Goal: Task Accomplishment & Management: Manage account settings

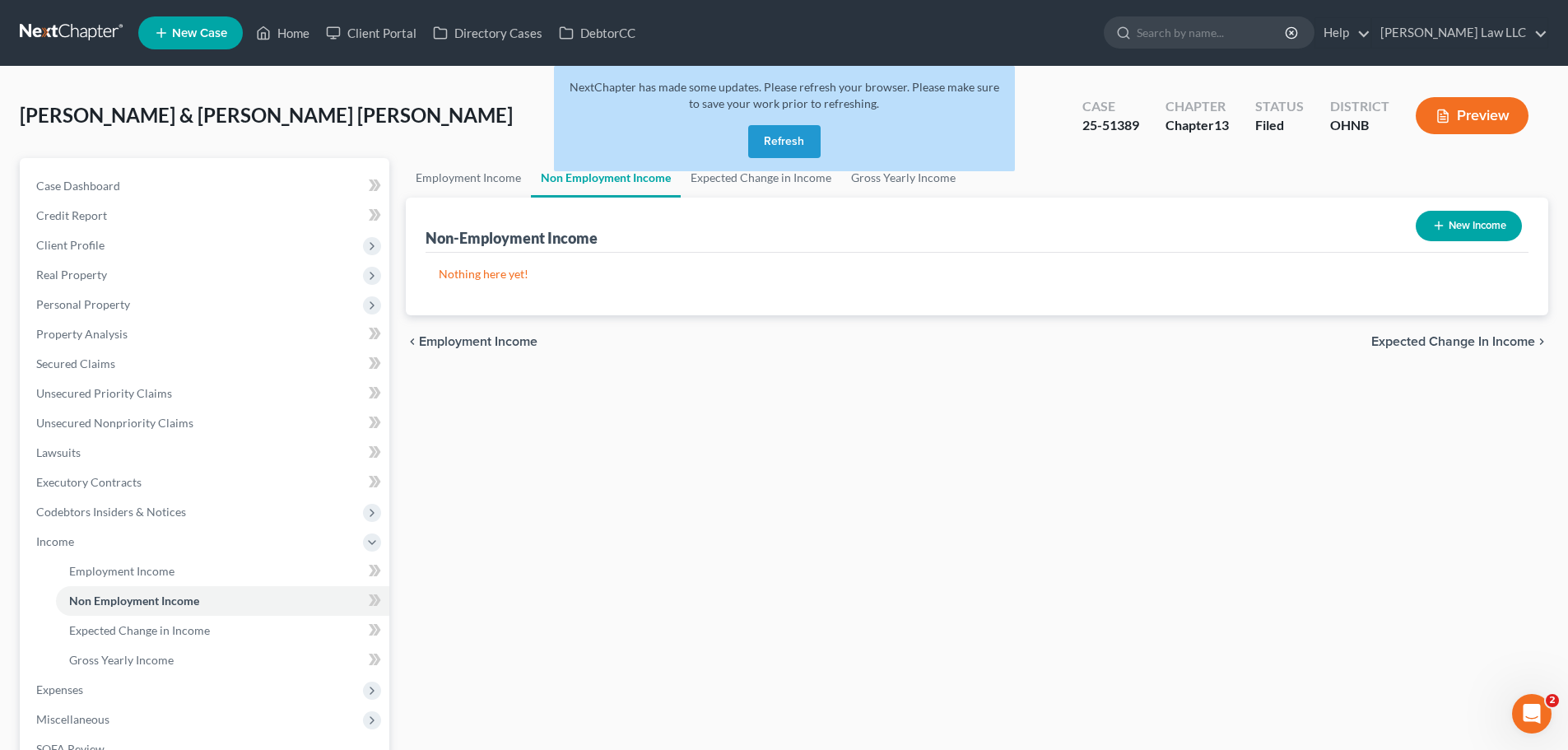
click at [999, 616] on div "Employment Income Non Employment Income Expected Change in Income Gross Yearly …" at bounding box center [976, 538] width 1158 height 760
click at [967, 564] on div "Employment Income Non Employment Income Expected Change in Income Gross Yearly …" at bounding box center [976, 538] width 1158 height 760
click at [777, 148] on button "Refresh" at bounding box center [784, 141] width 73 height 33
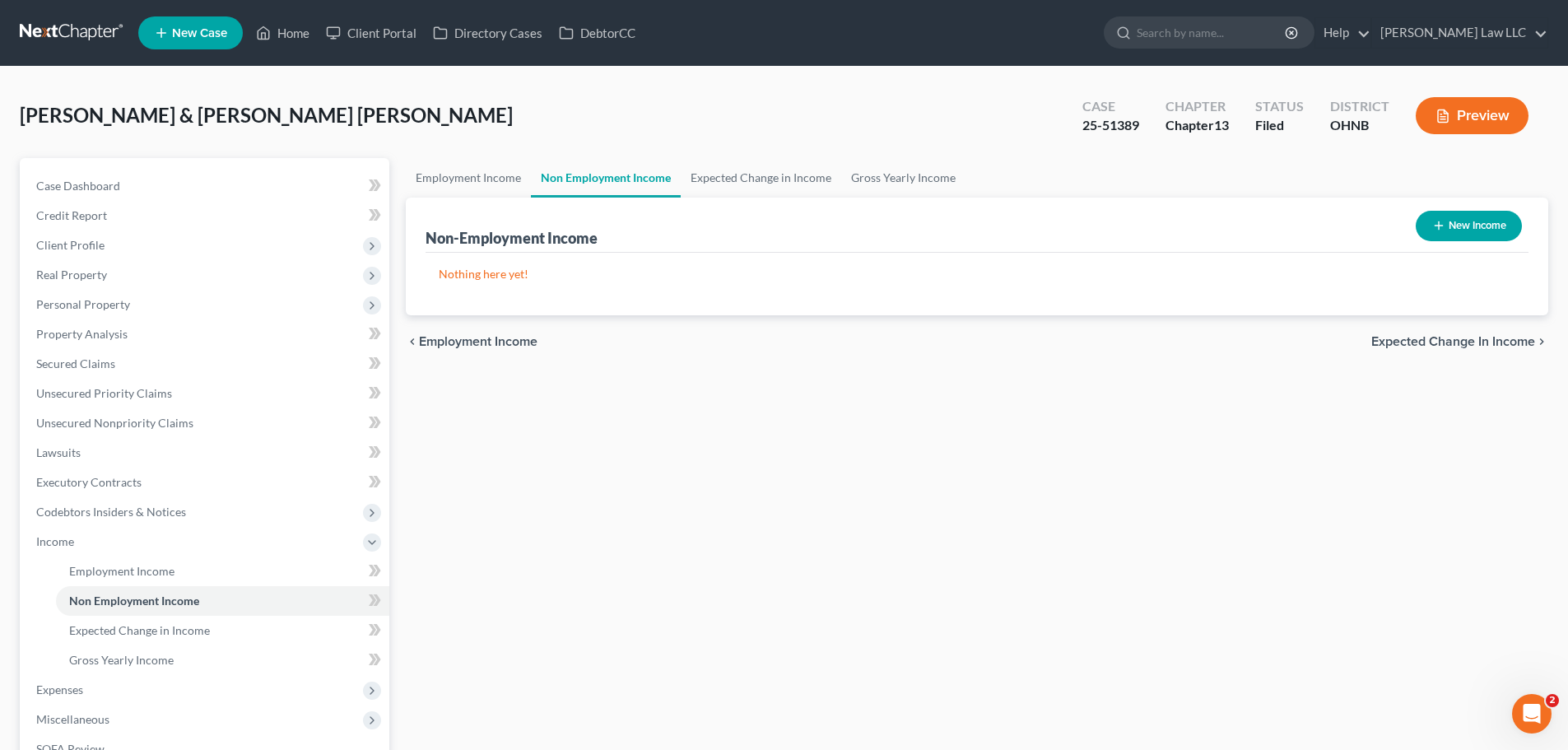
click at [69, 22] on link at bounding box center [72, 32] width 106 height 29
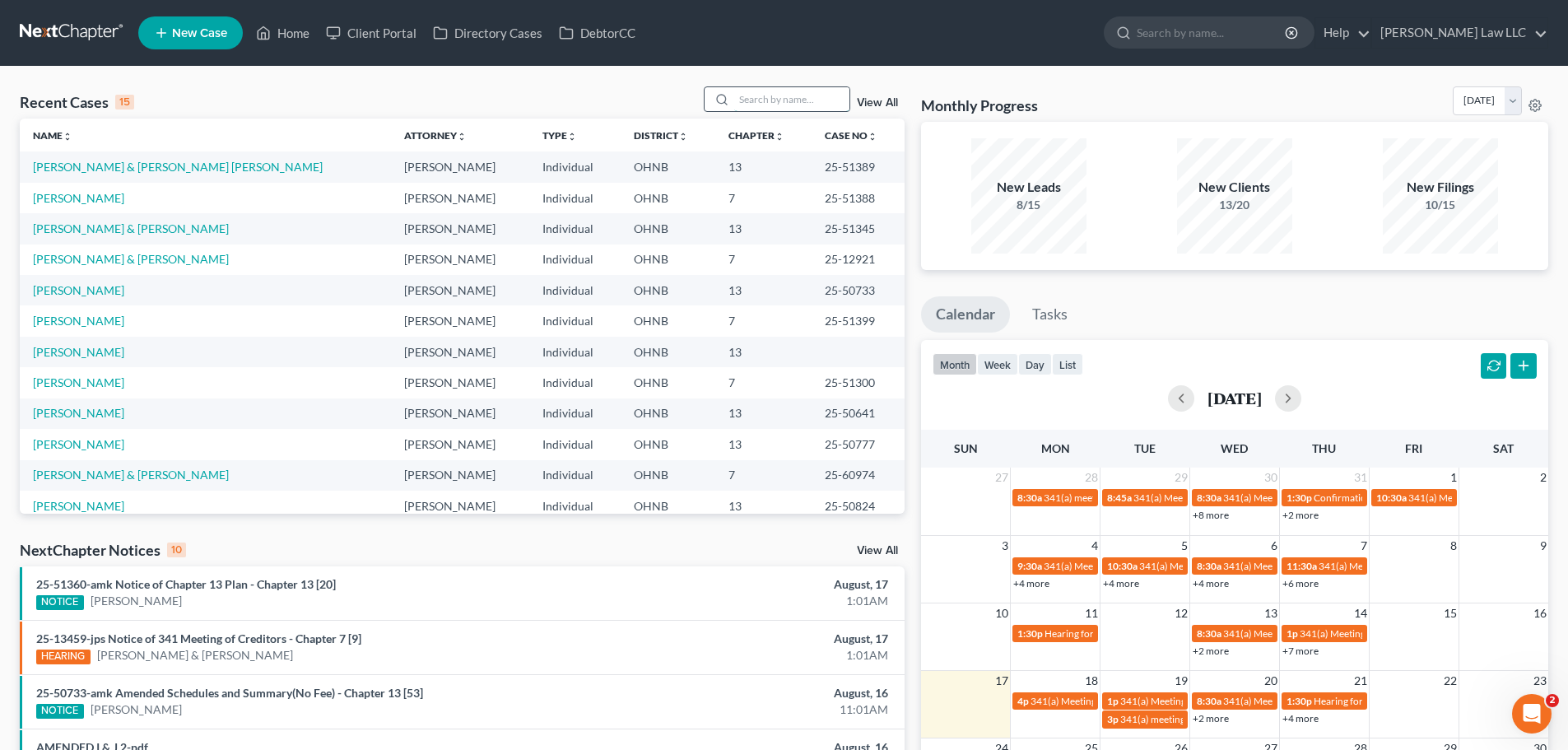
click at [771, 103] on input "search" at bounding box center [792, 99] width 115 height 24
type input "rexroad"
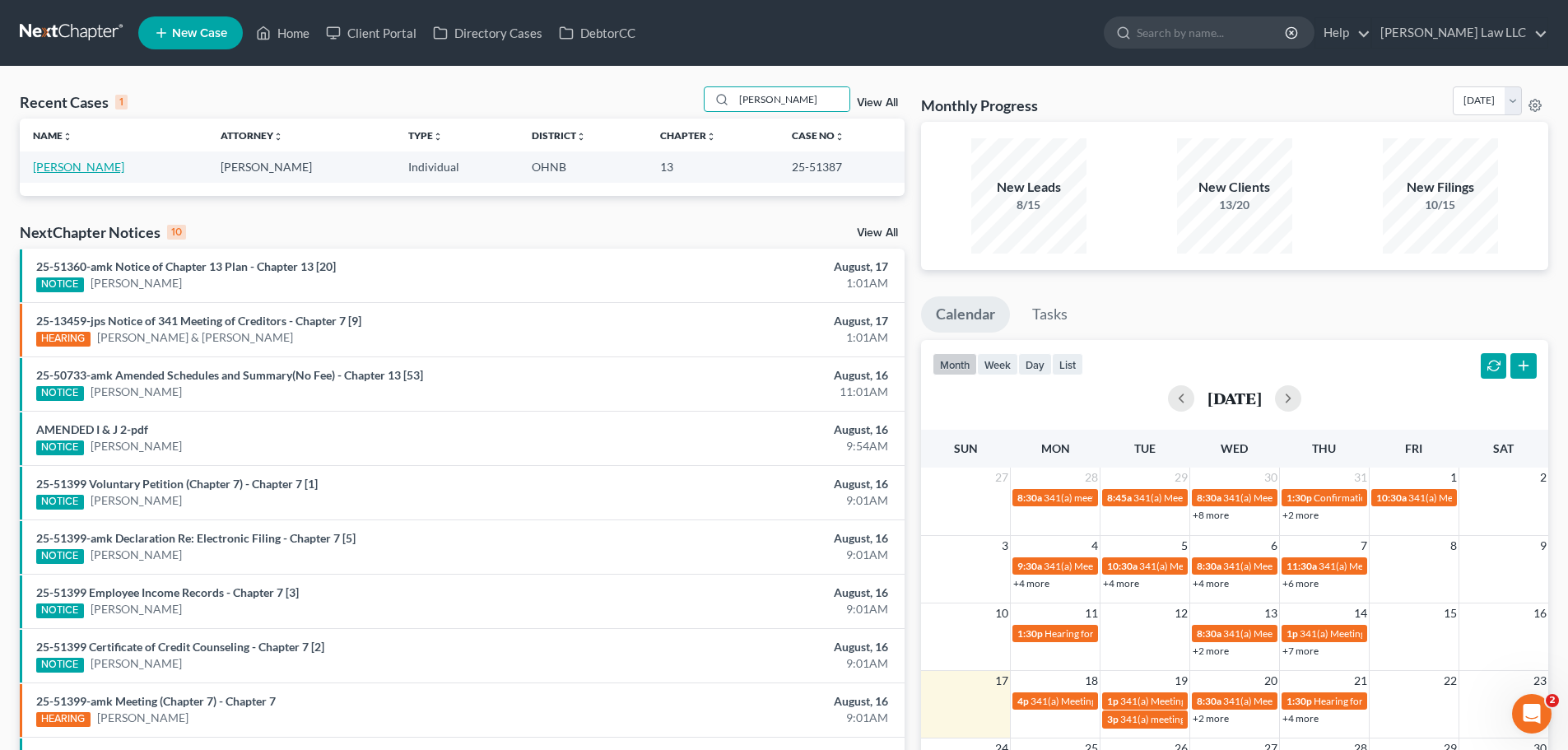
click at [110, 169] on link "Rexroad, Steven" at bounding box center [78, 167] width 92 height 14
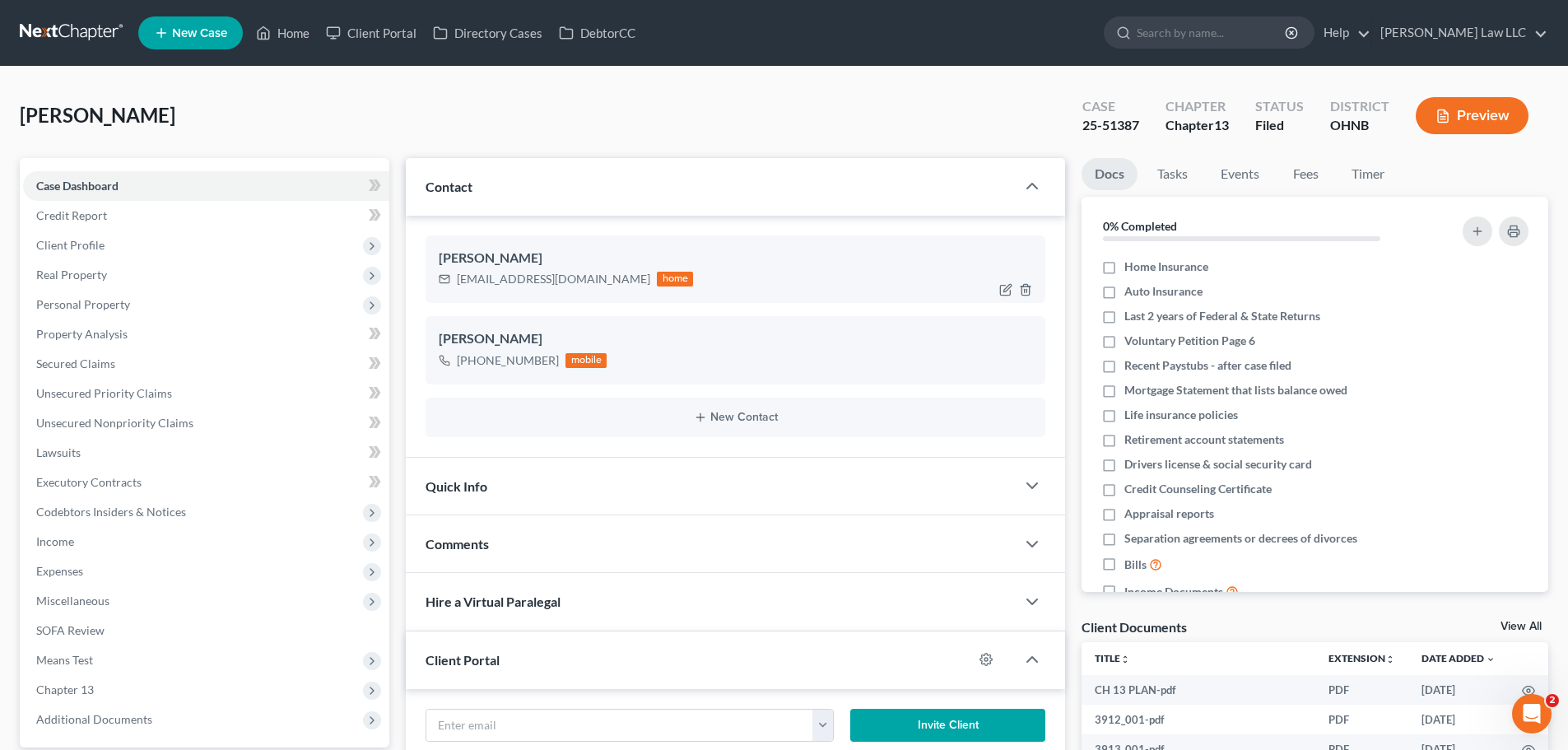
click at [478, 279] on div "itsmylife5968@gmail.com" at bounding box center [553, 279] width 194 height 17
copy div "itsmylife5968@gmail.com"
click at [1203, 34] on input "search" at bounding box center [1212, 32] width 151 height 30
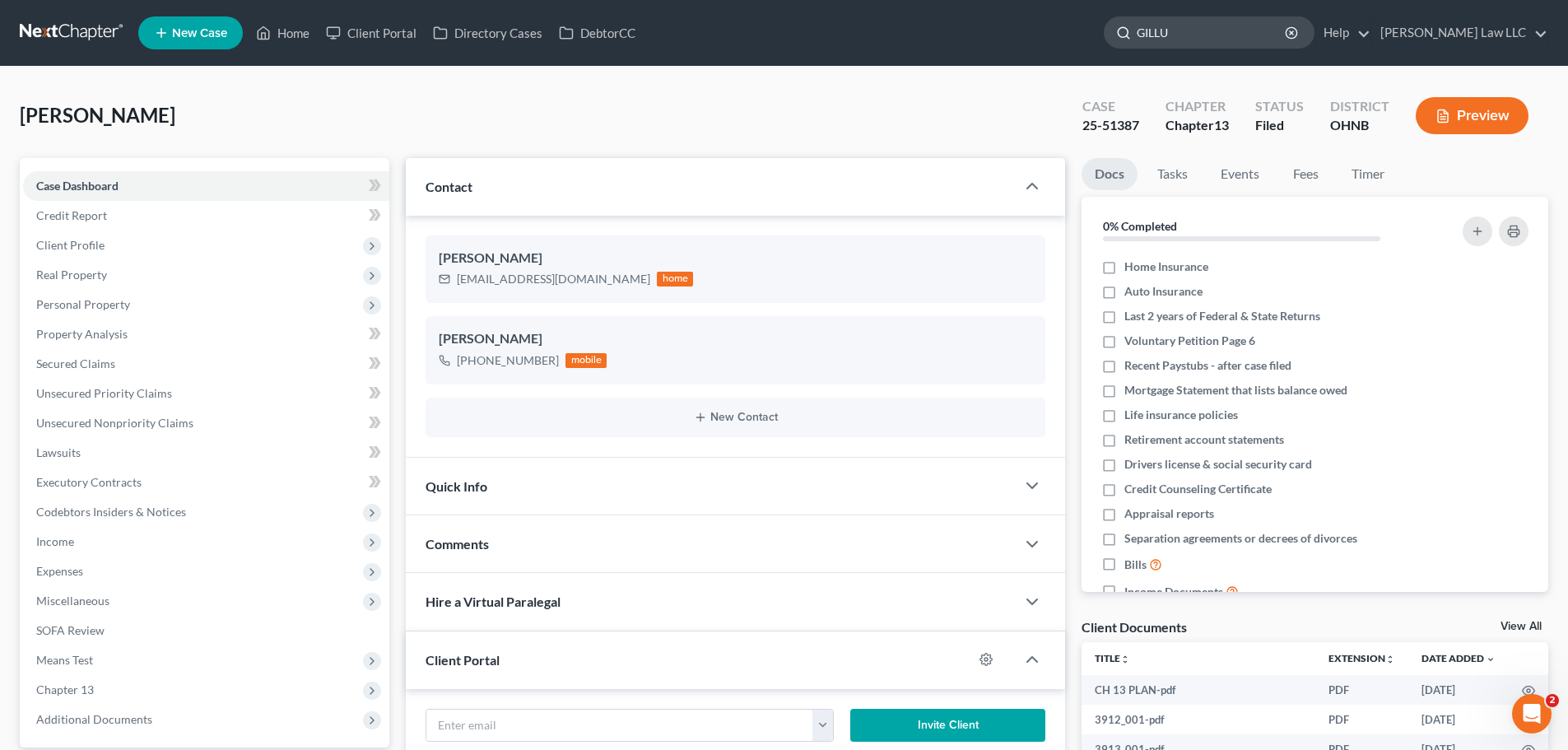
type input "GILLUM"
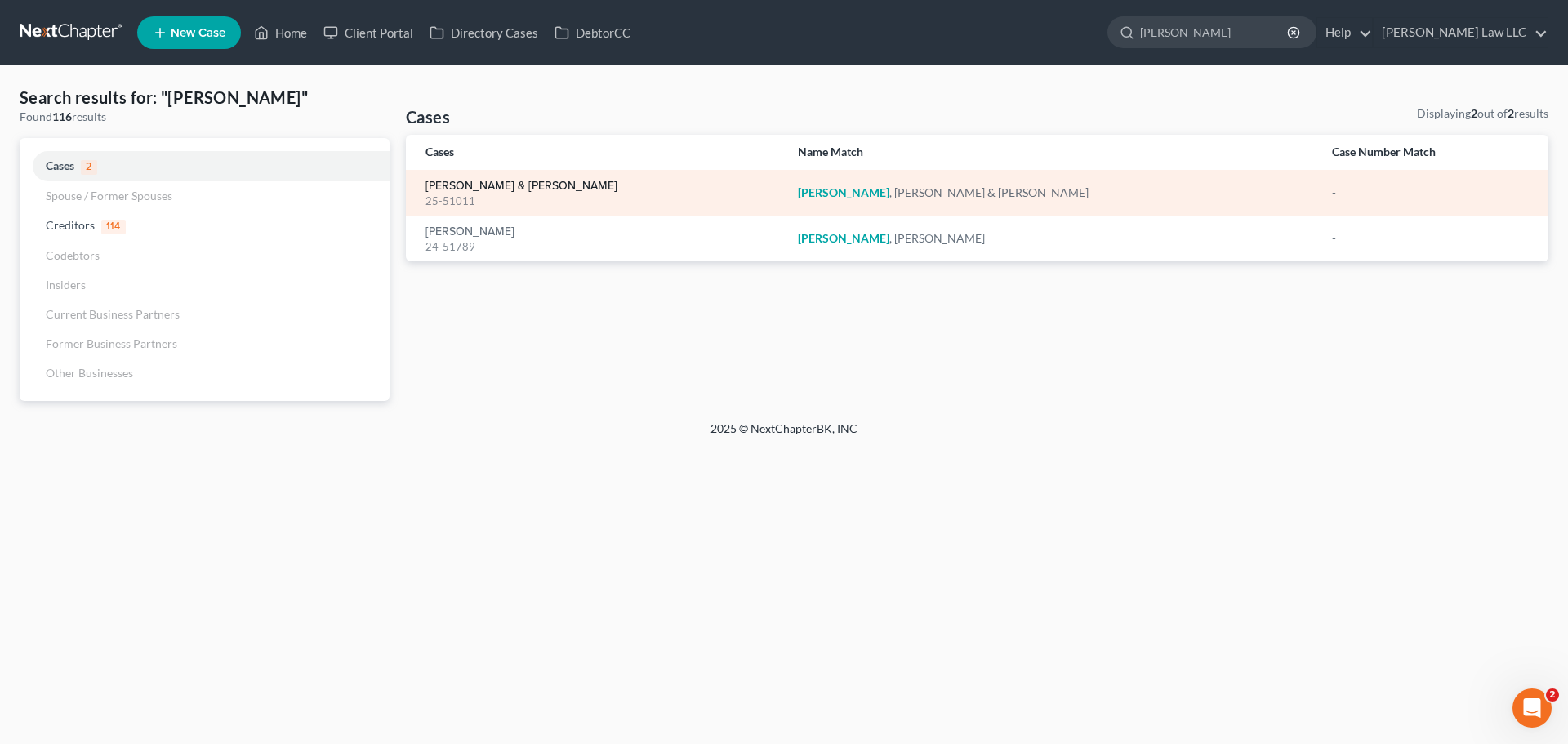
click at [477, 185] on link "Gillum, Brian & Katie" at bounding box center [522, 186] width 192 height 11
click at [498, 181] on link "Gillum, Brian & Katie" at bounding box center [522, 186] width 192 height 11
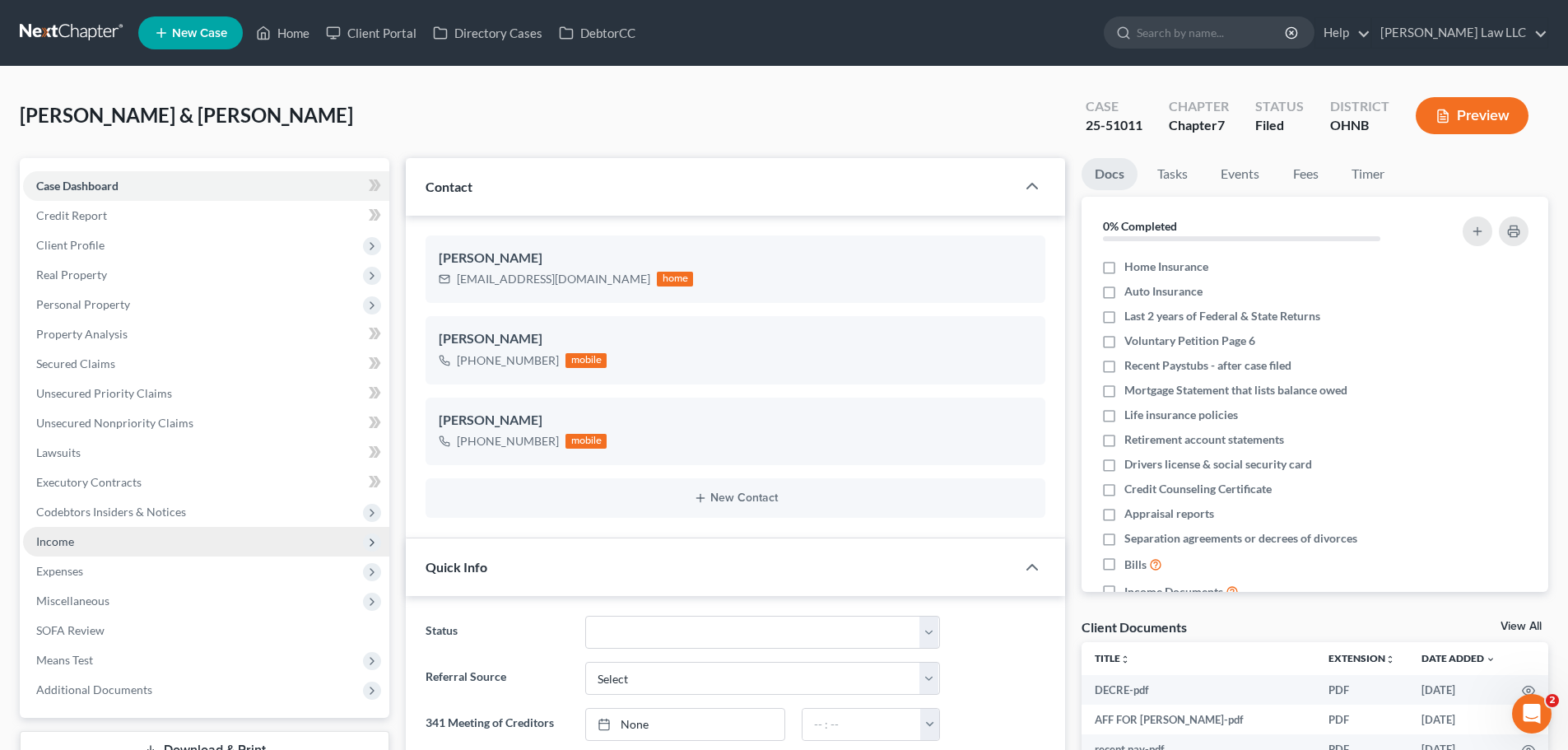
click at [103, 531] on span "Income" at bounding box center [206, 541] width 366 height 29
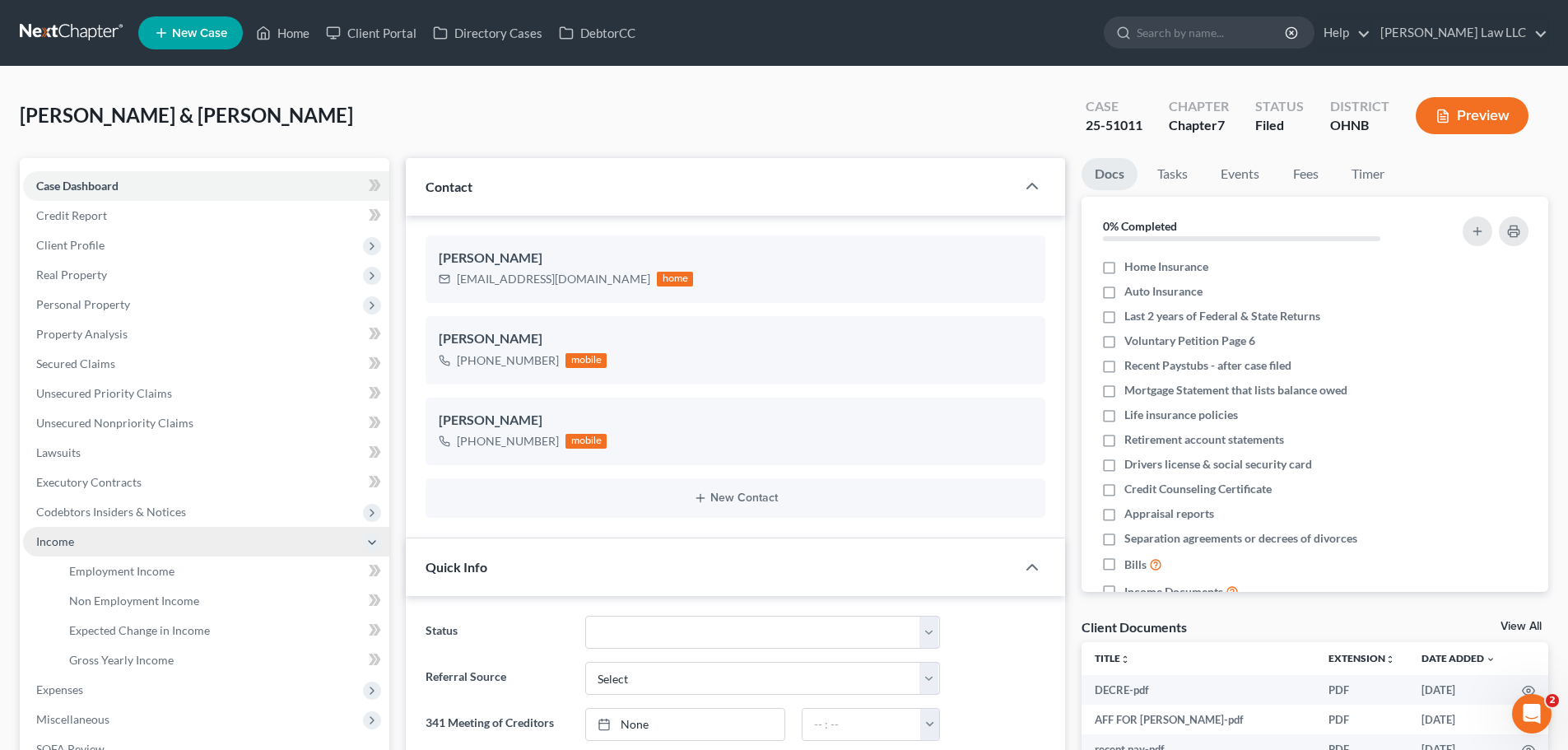
click at [110, 555] on span "Income" at bounding box center [206, 541] width 366 height 29
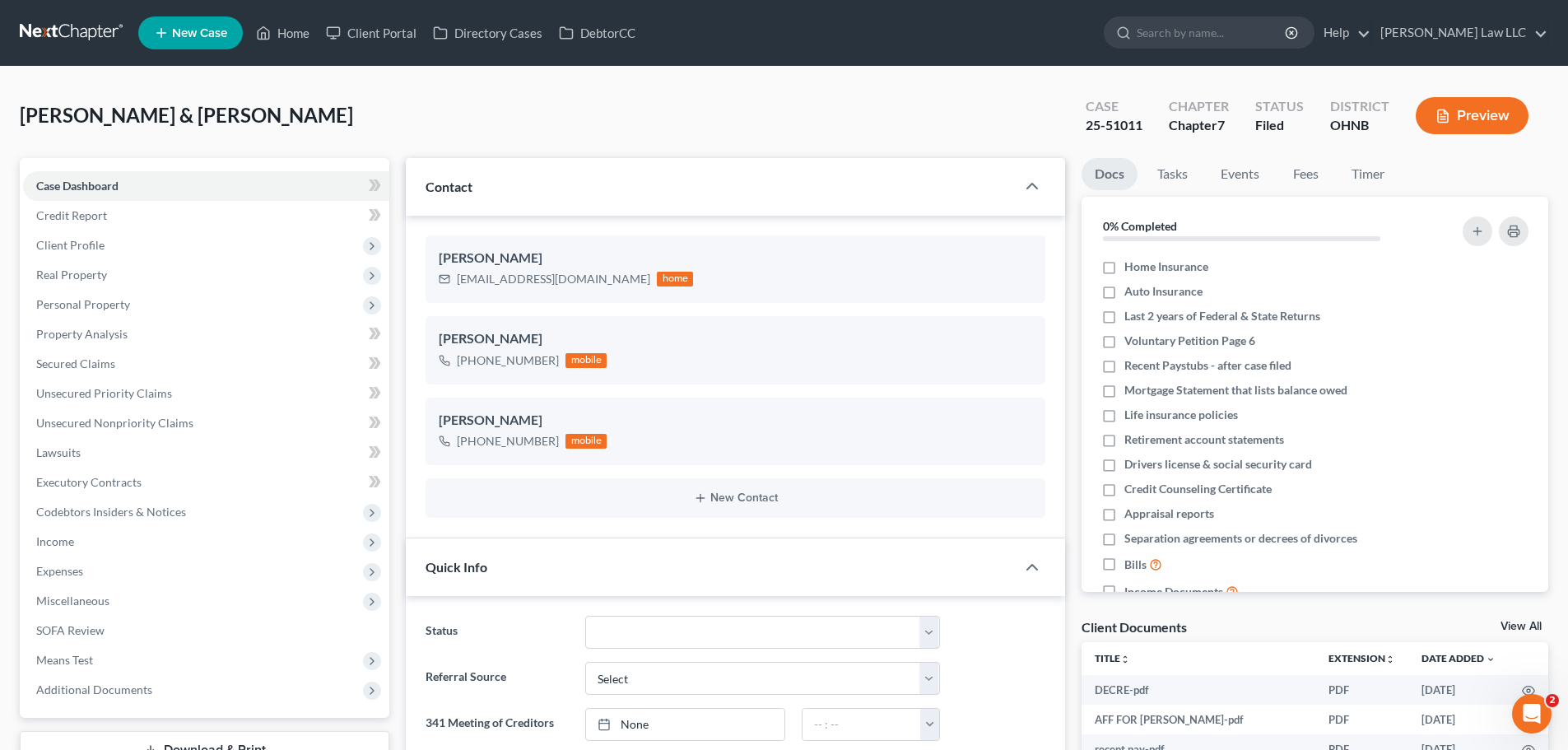
click at [118, 572] on ul "Case Dashboard Payments Invoices Payments Payments Credit Report Client Profile" at bounding box center [206, 438] width 366 height 533
click at [112, 542] on span "Income" at bounding box center [206, 541] width 366 height 29
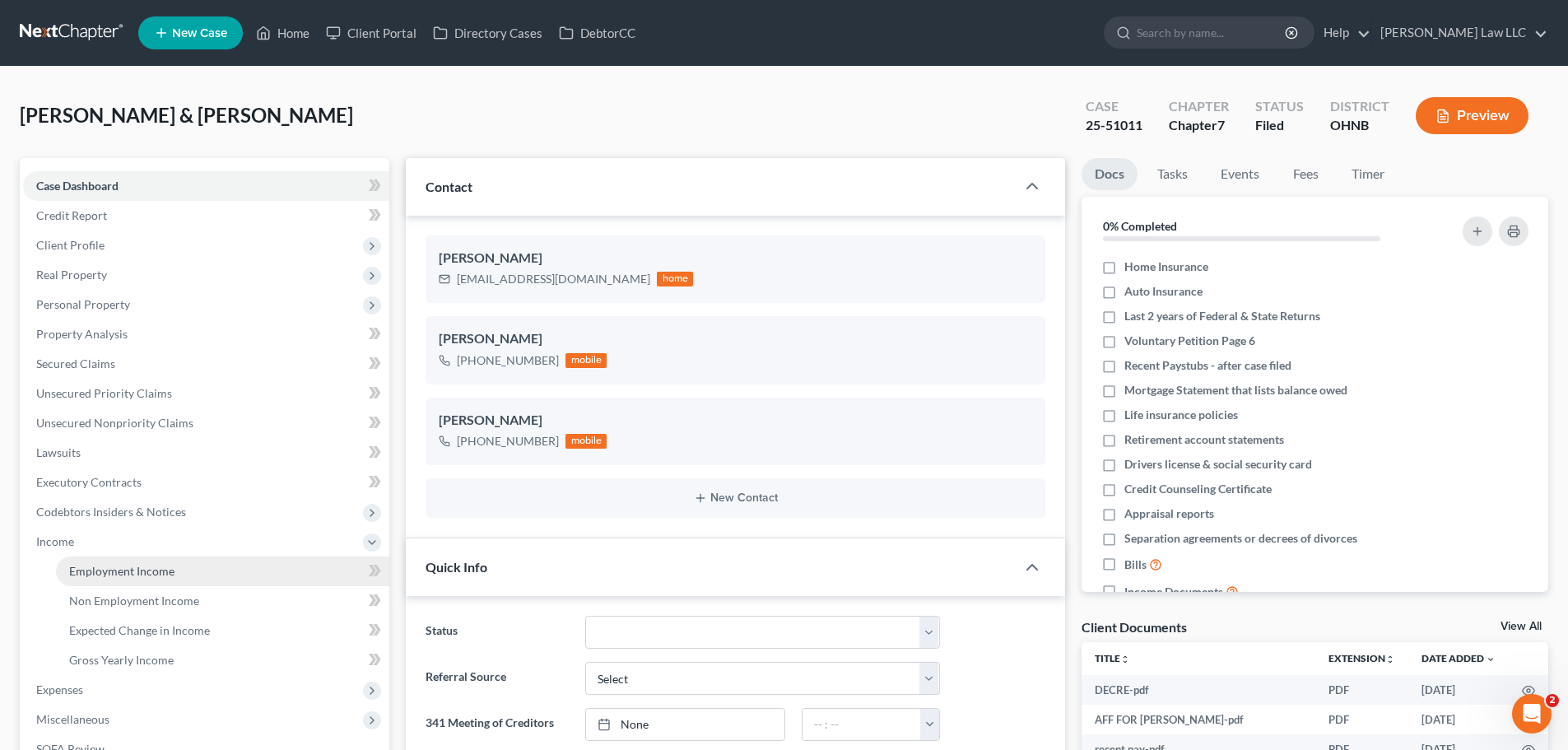
click at [121, 569] on span "Employment Income" at bounding box center [122, 571] width 106 height 14
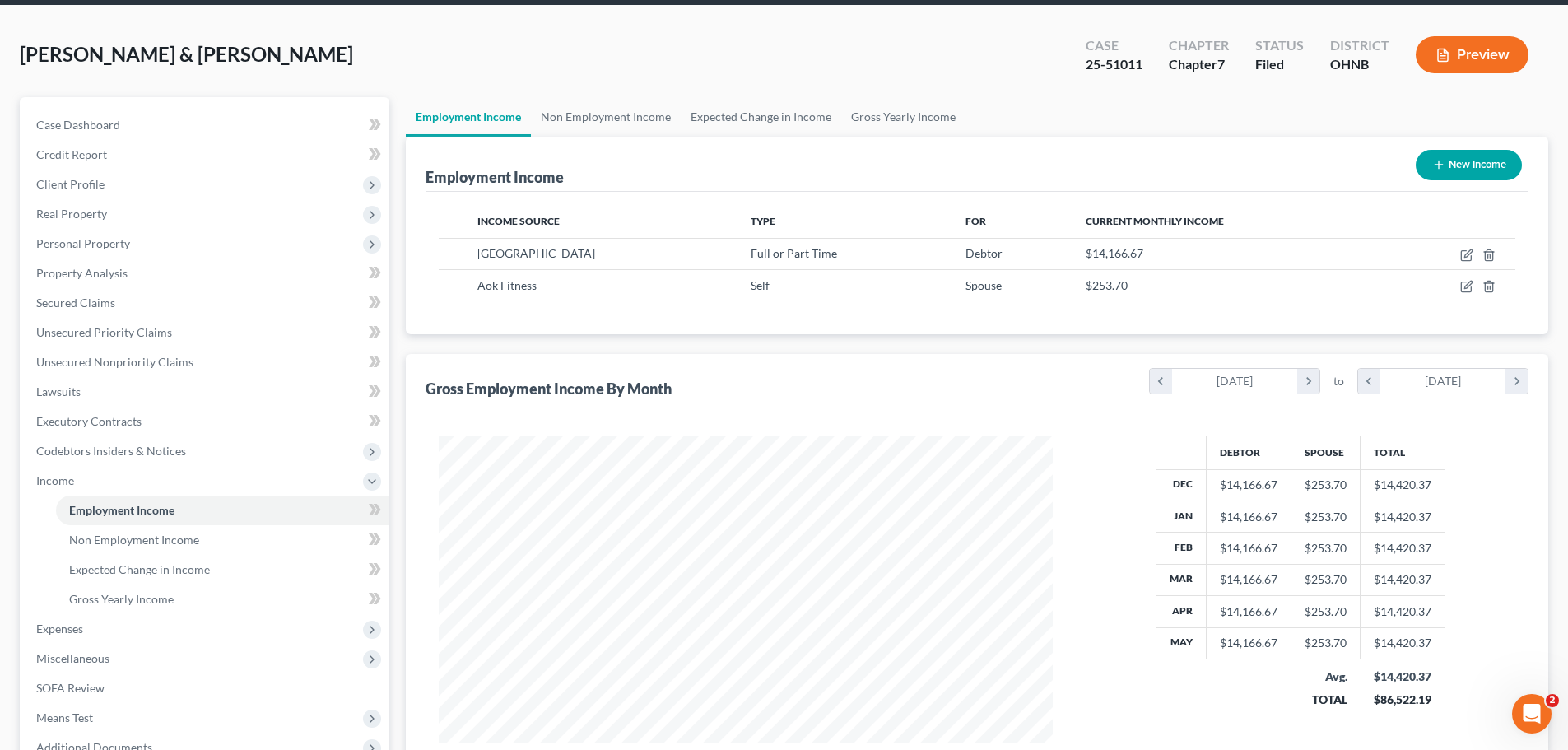
scroll to position [44, 0]
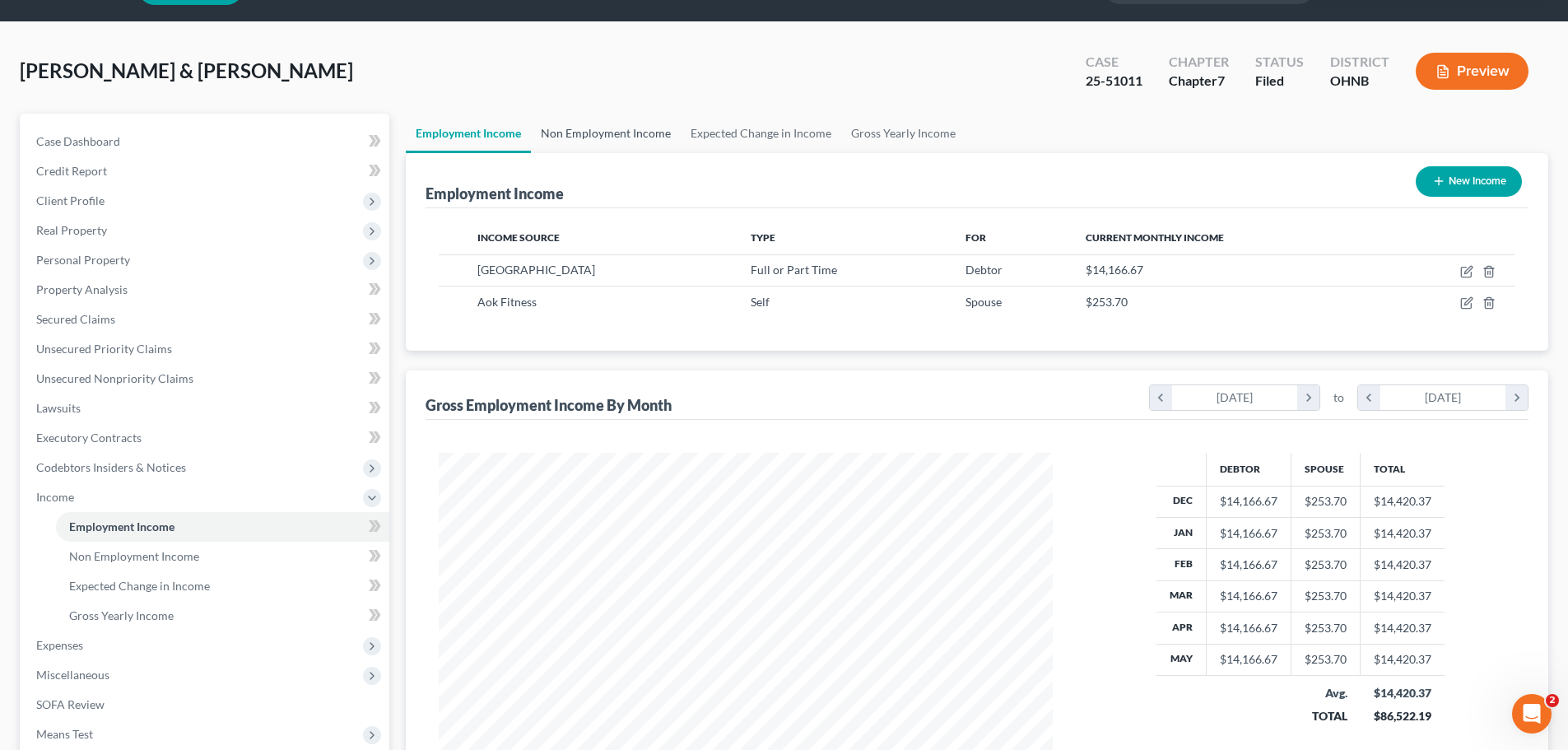
click at [609, 131] on link "Non Employment Income" at bounding box center [605, 133] width 150 height 39
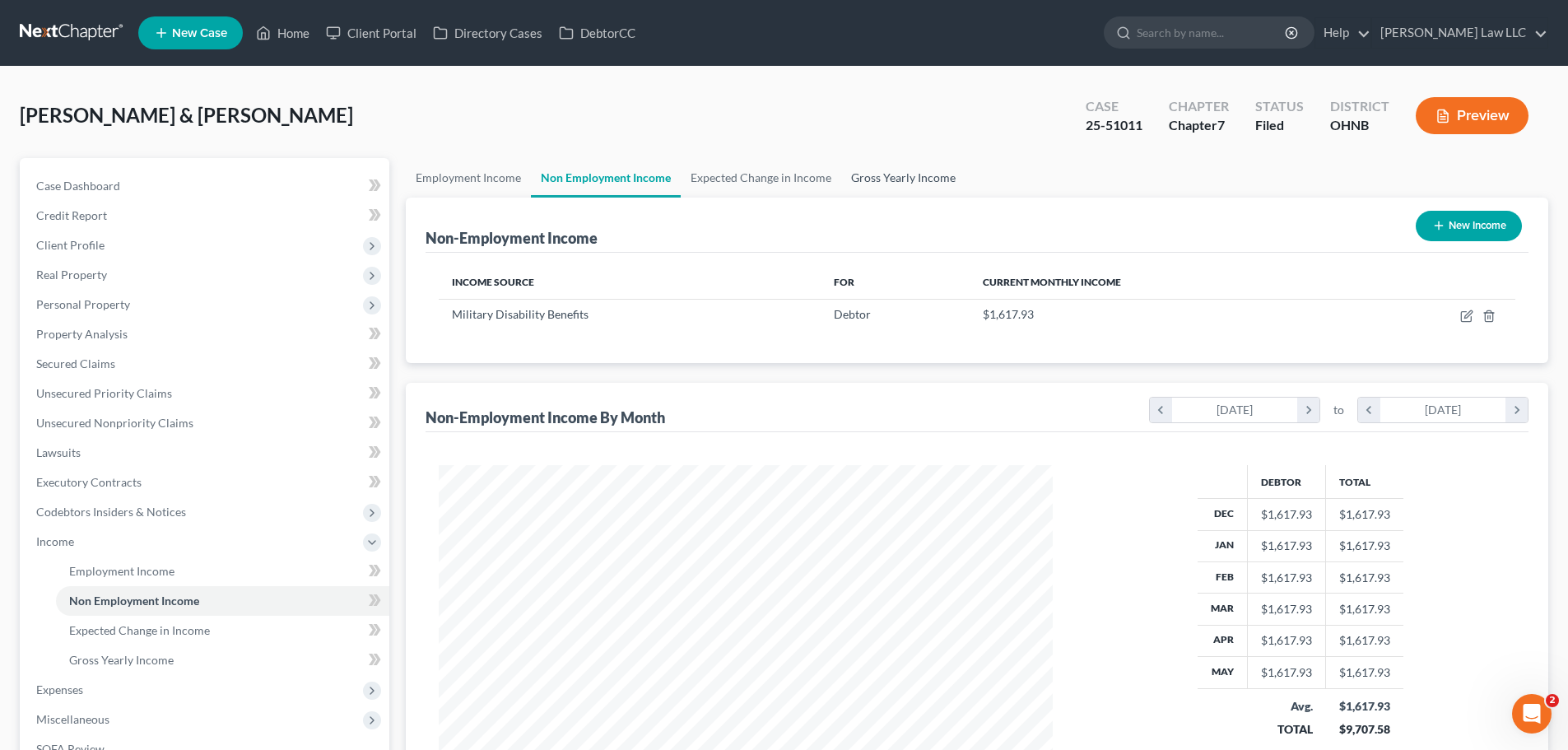
scroll to position [307, 647]
click at [936, 177] on link "Gross Yearly Income" at bounding box center [903, 178] width 124 height 39
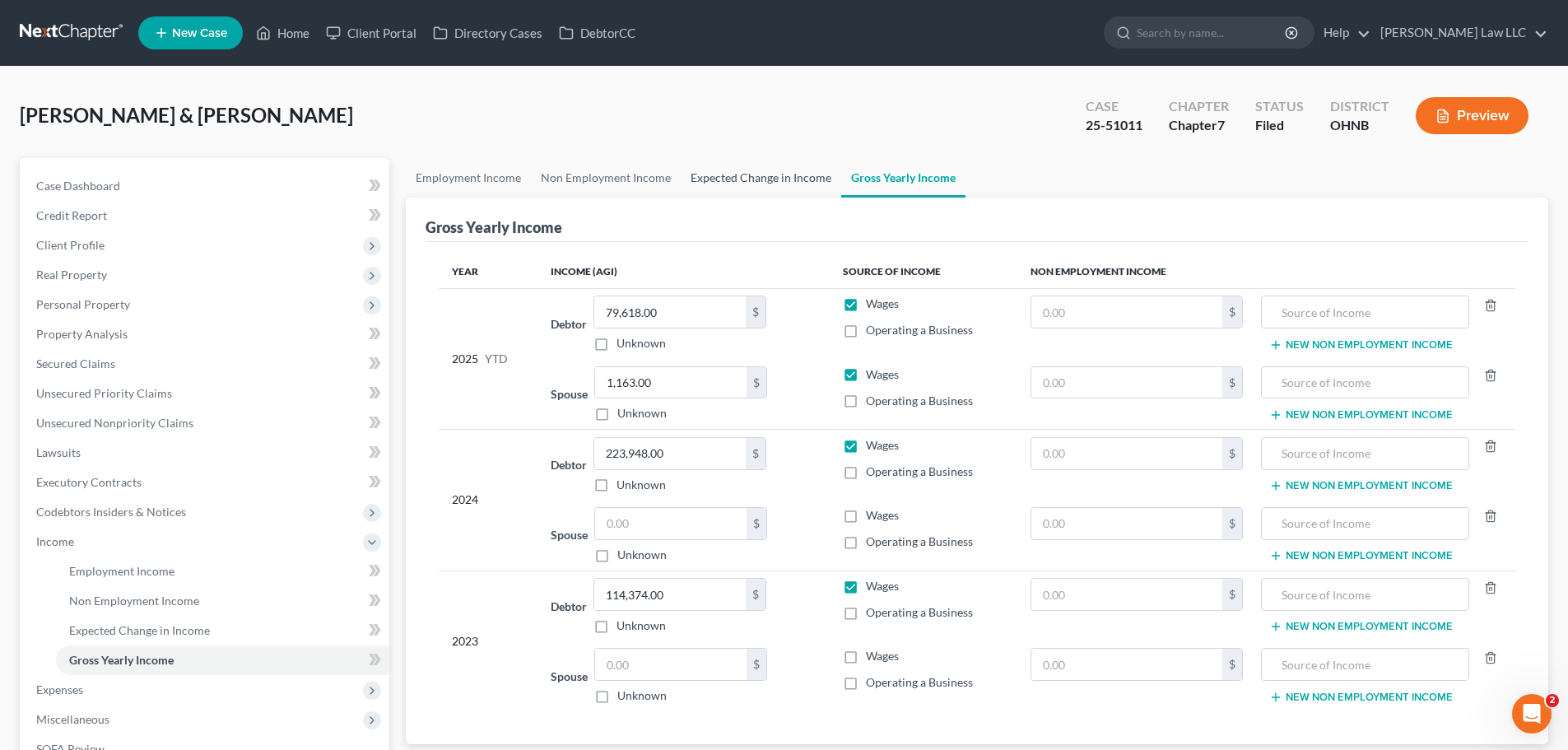
click at [784, 177] on link "Expected Change in Income" at bounding box center [760, 178] width 161 height 39
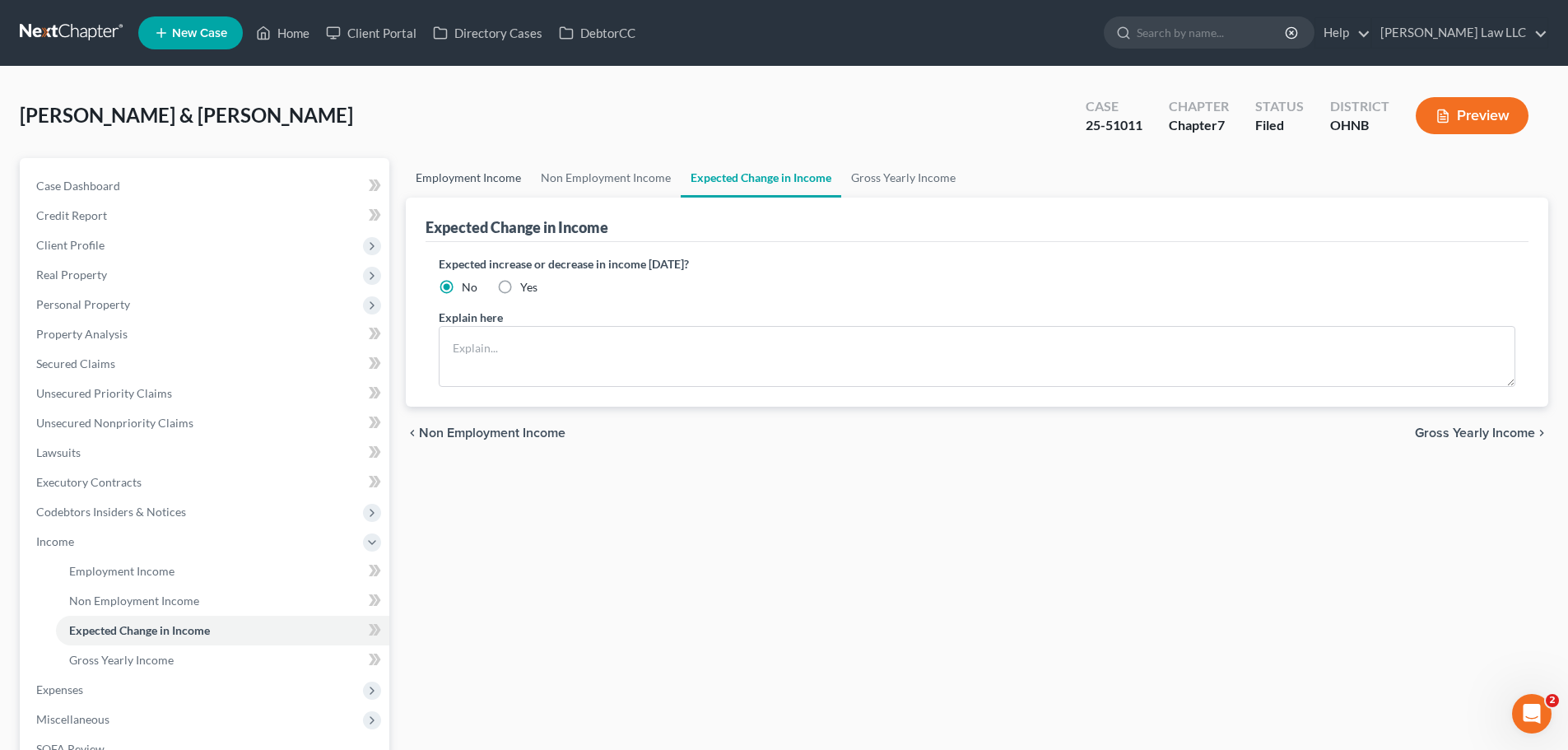
click at [449, 174] on link "Employment Income" at bounding box center [468, 178] width 125 height 39
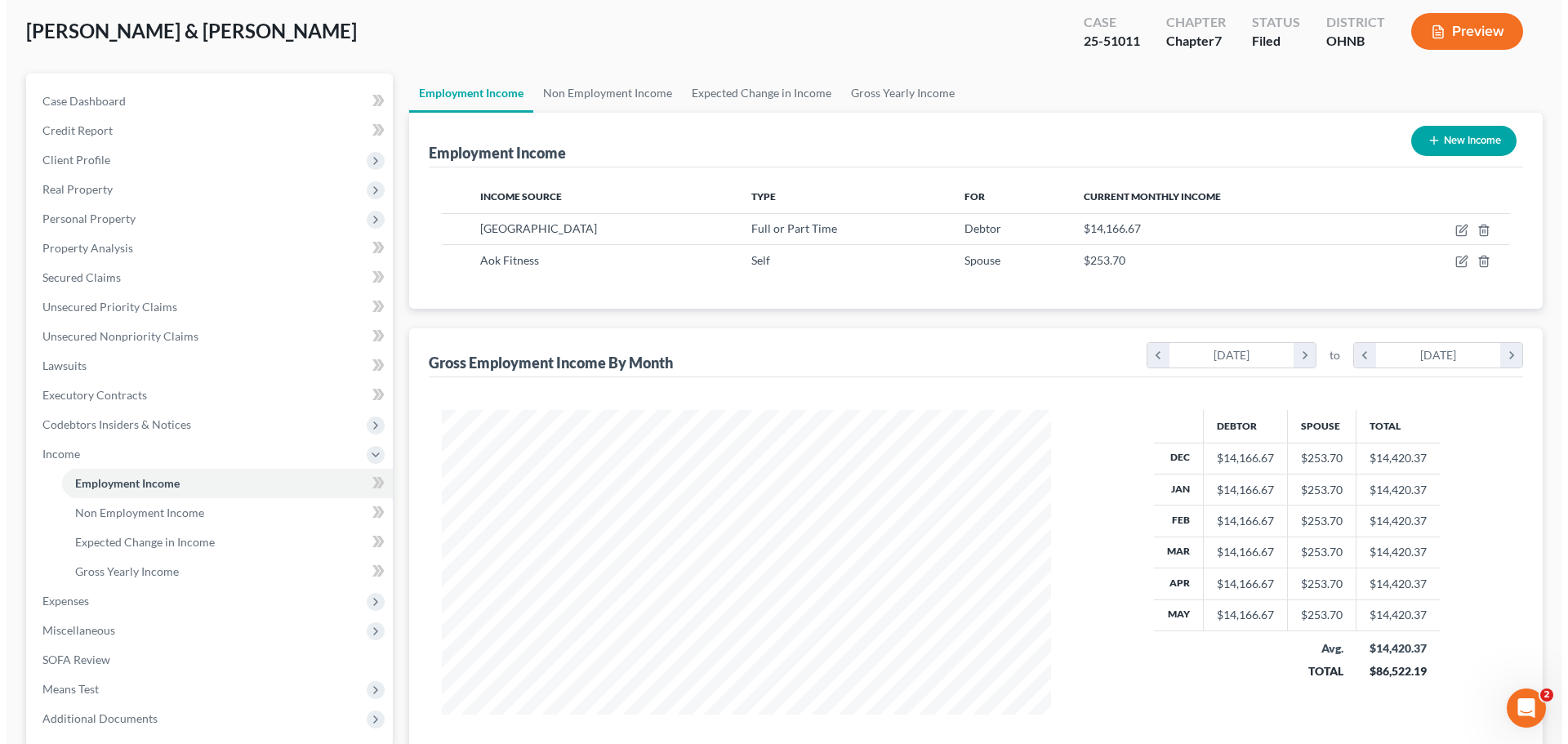
scroll to position [163, 0]
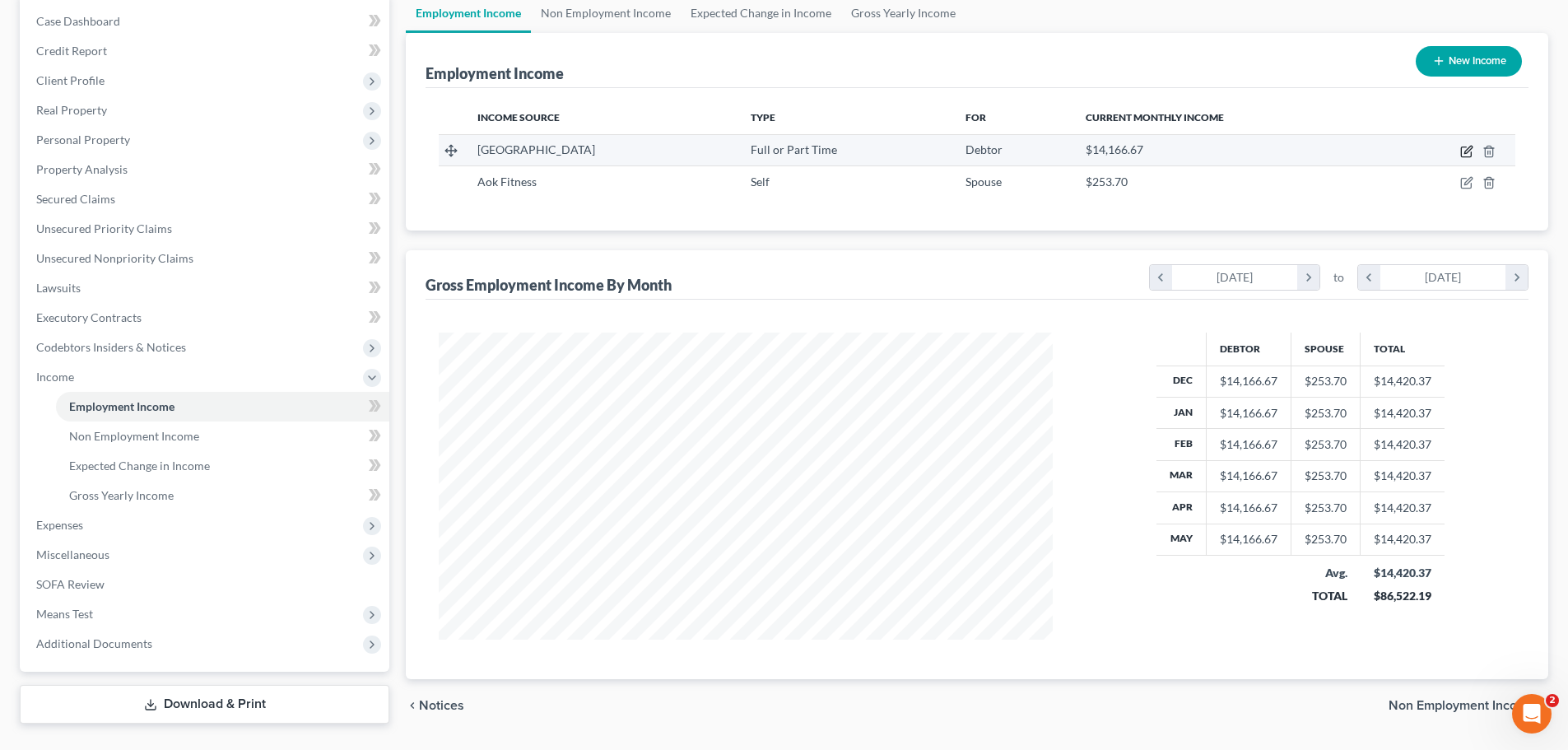
click at [1469, 148] on icon "button" at bounding box center [1468, 149] width 7 height 7
select select "0"
select select "36"
select select "2"
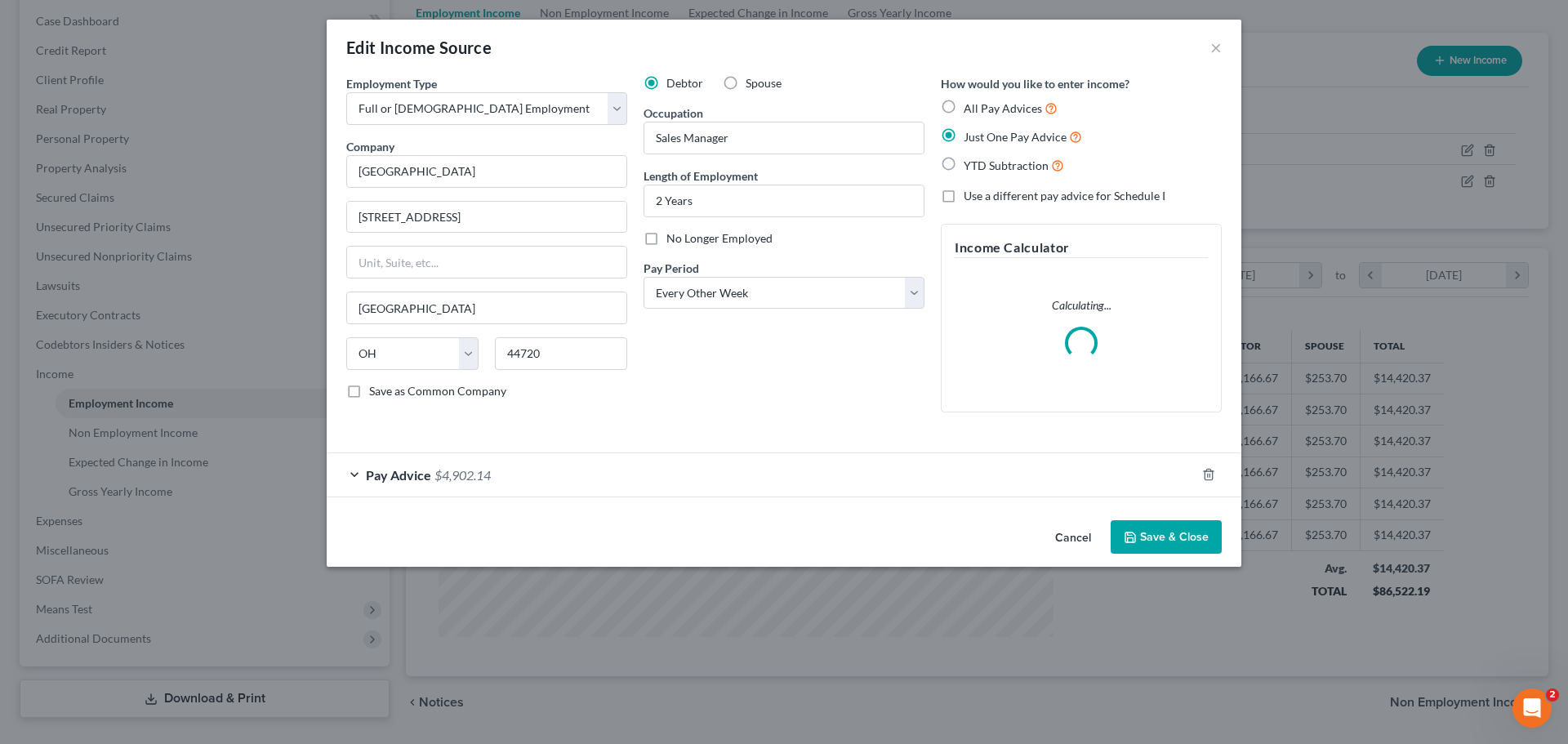
click at [593, 486] on div "Pay Advice $4,902.14" at bounding box center [762, 474] width 869 height 43
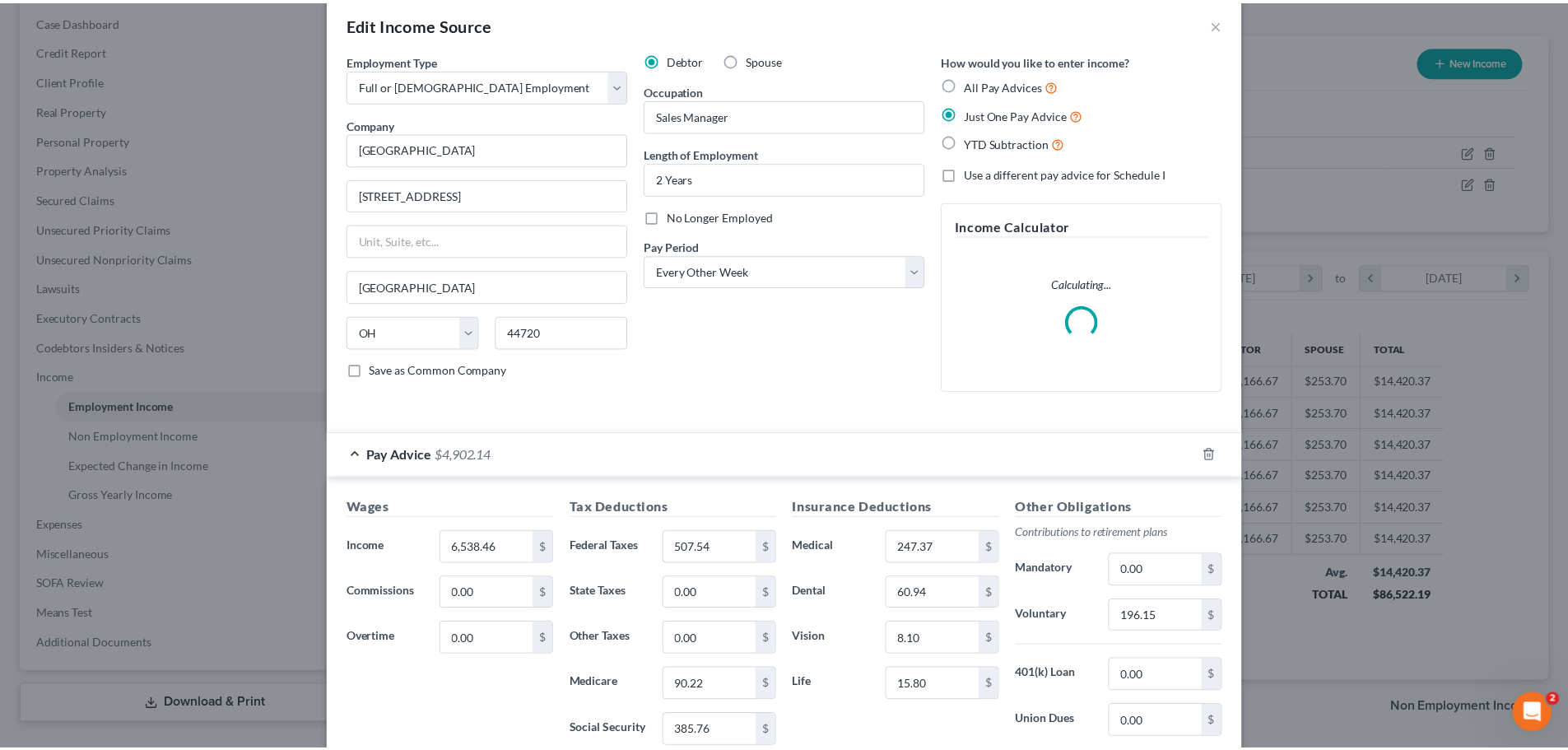
scroll to position [0, 0]
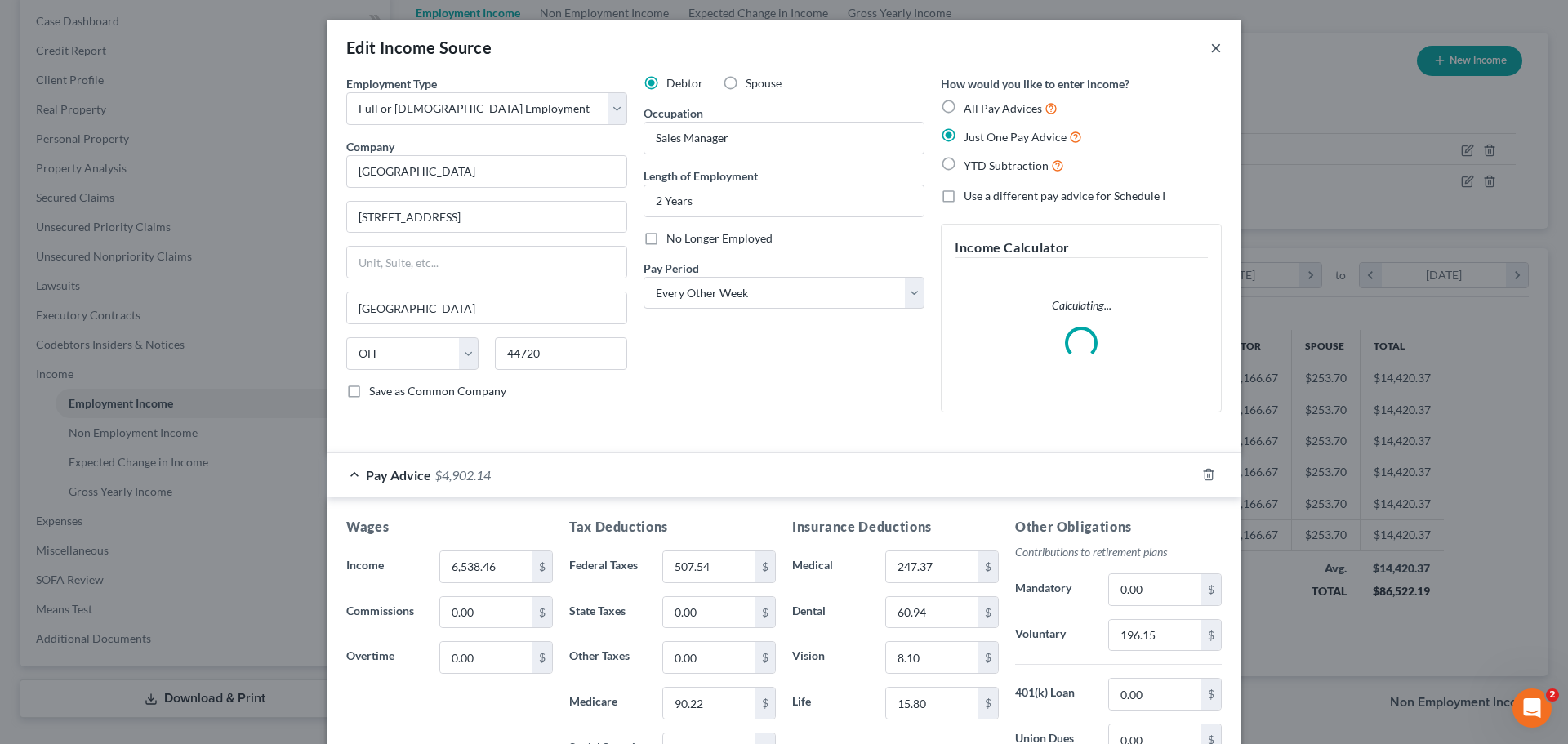
click at [1214, 48] on button "×" at bounding box center [1215, 48] width 11 height 19
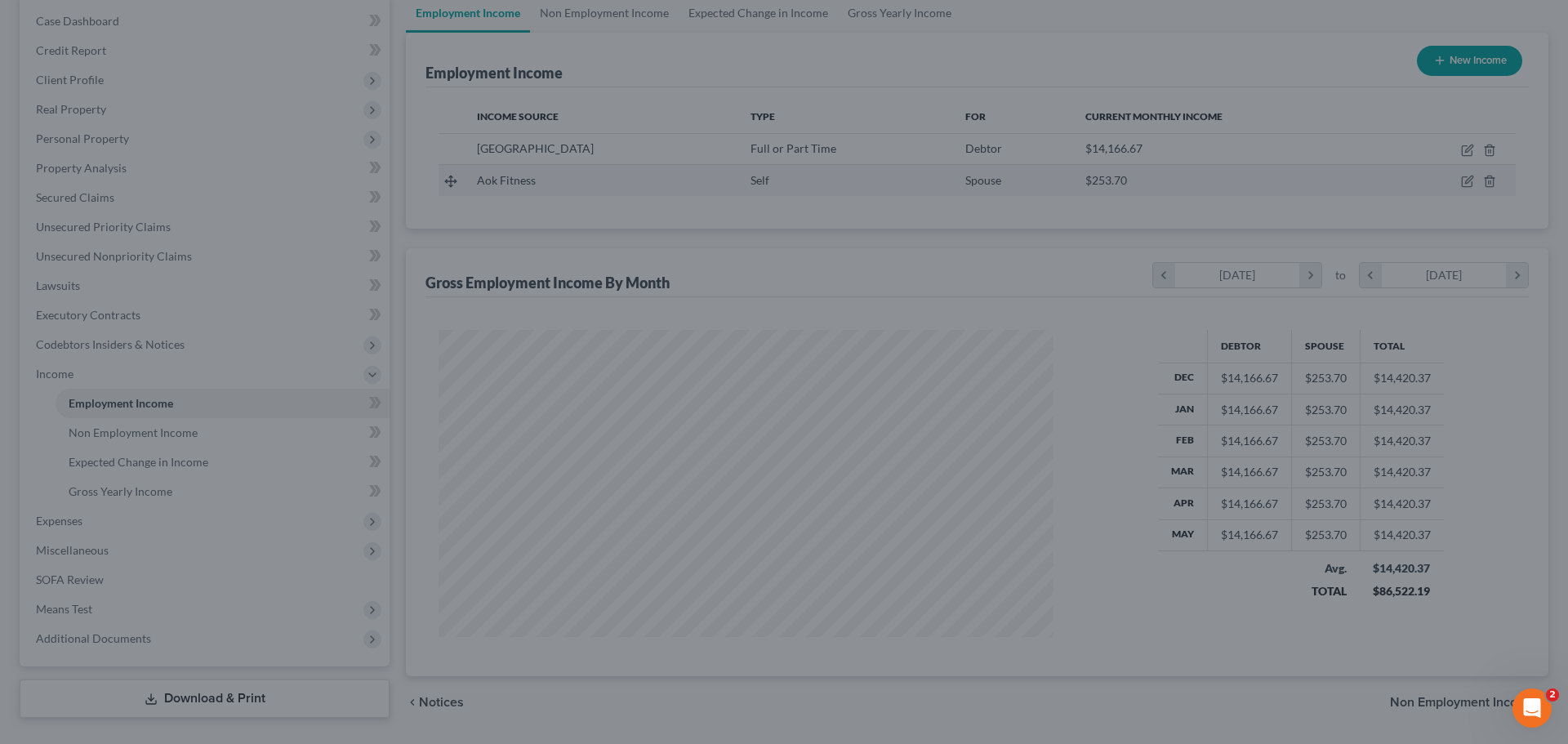
scroll to position [816293, 815842]
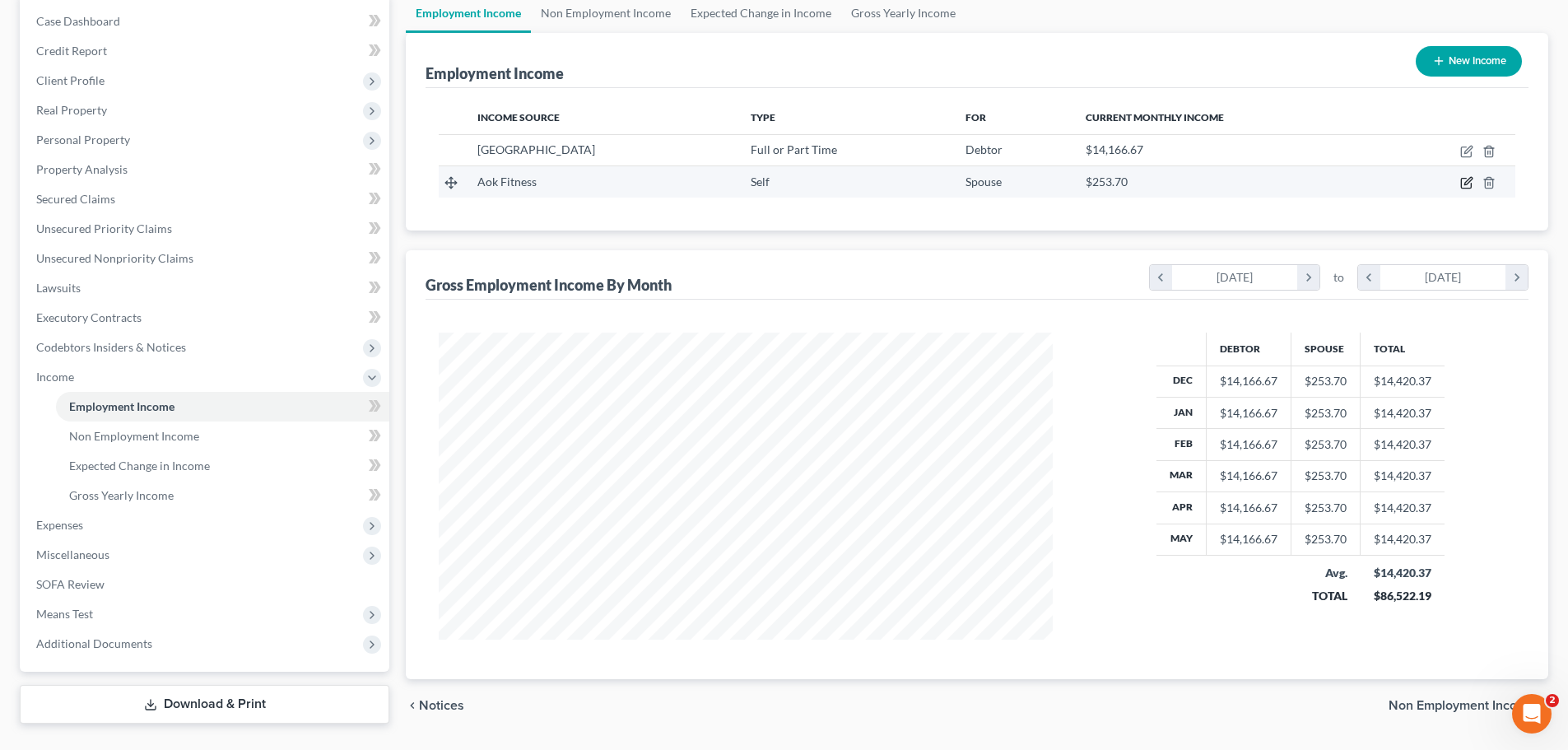
click at [1465, 180] on icon "button" at bounding box center [1466, 182] width 13 height 13
select select "1"
select select "36"
select select "0"
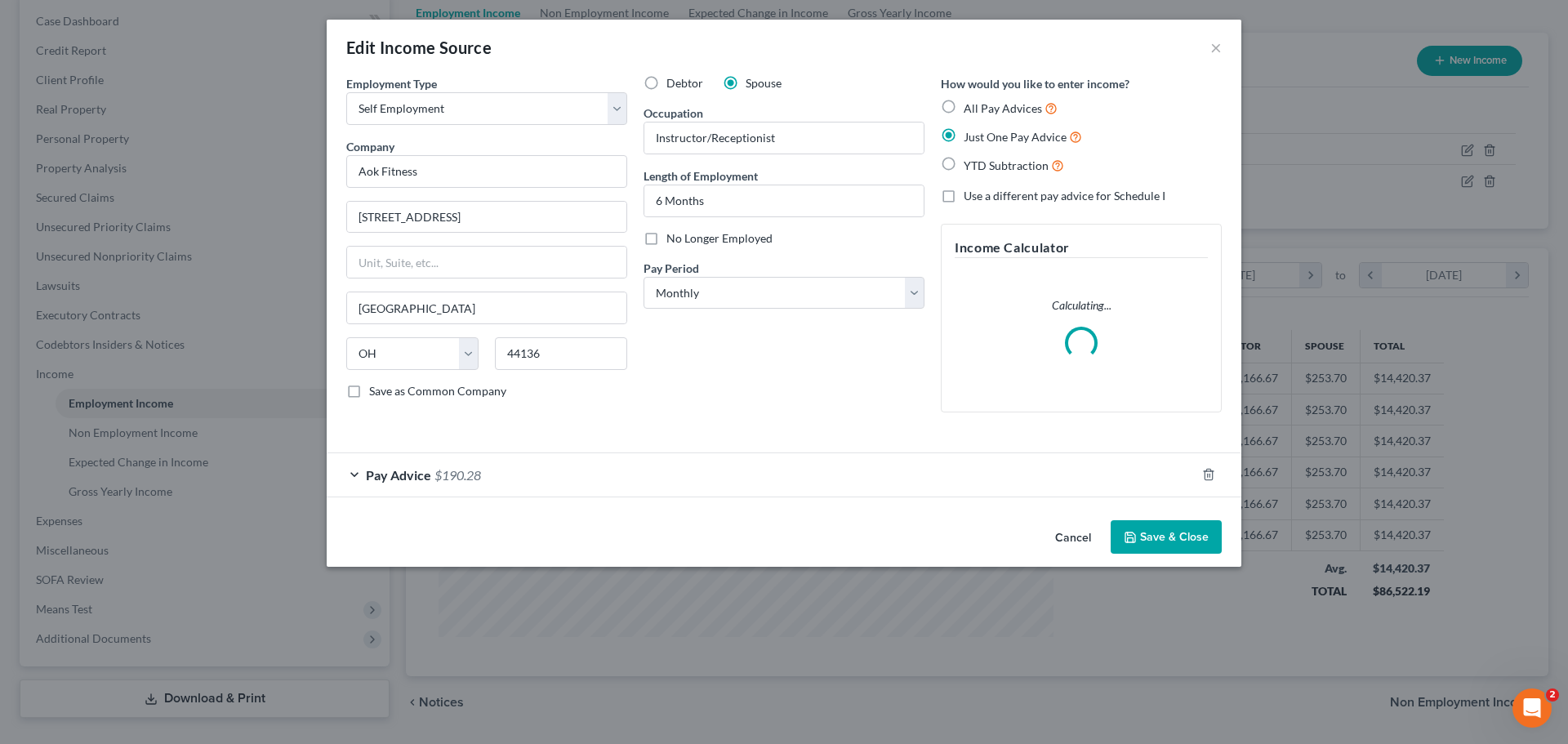
click at [494, 477] on div "Pay Advice $190.28" at bounding box center [762, 474] width 869 height 43
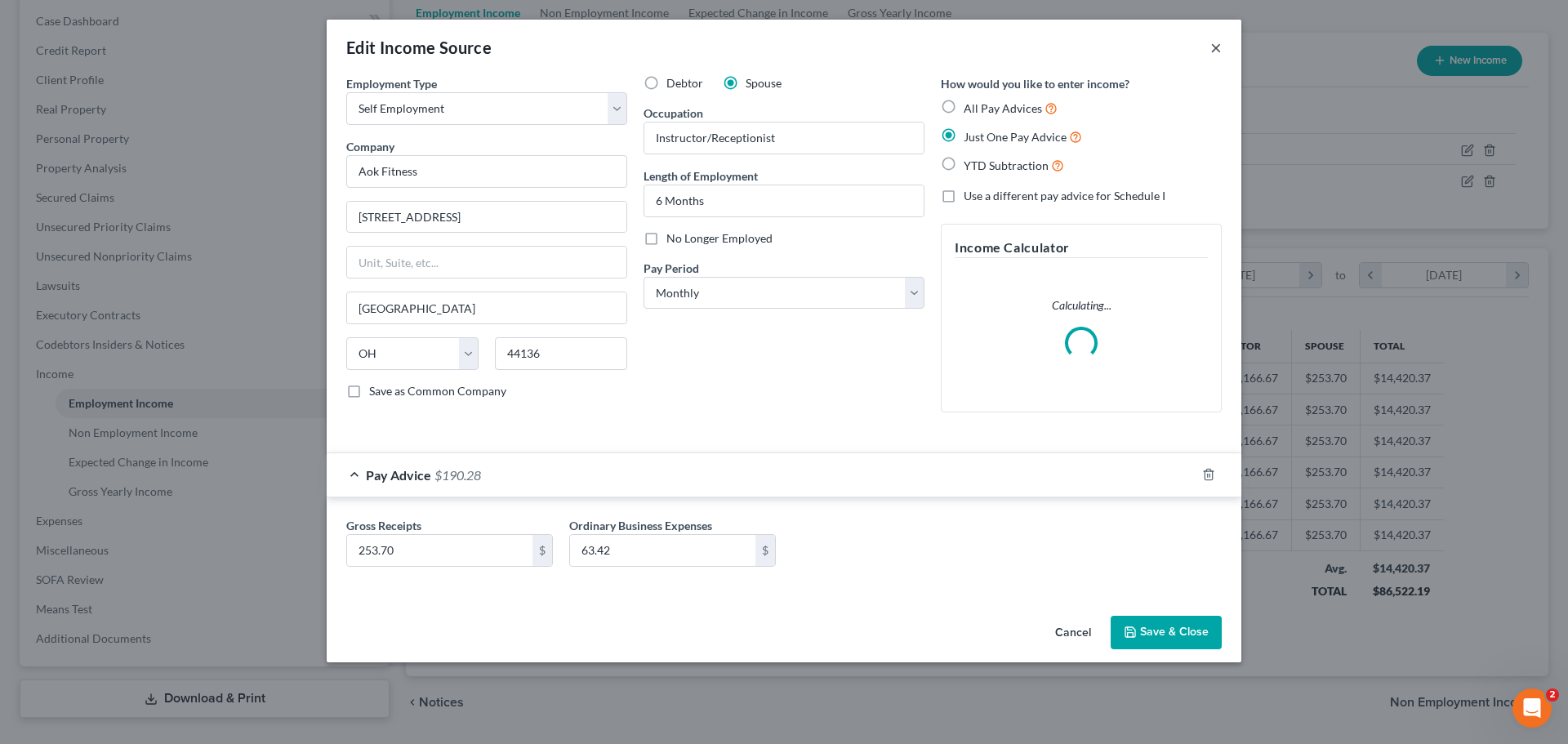
click at [1221, 50] on button "×" at bounding box center [1215, 48] width 11 height 19
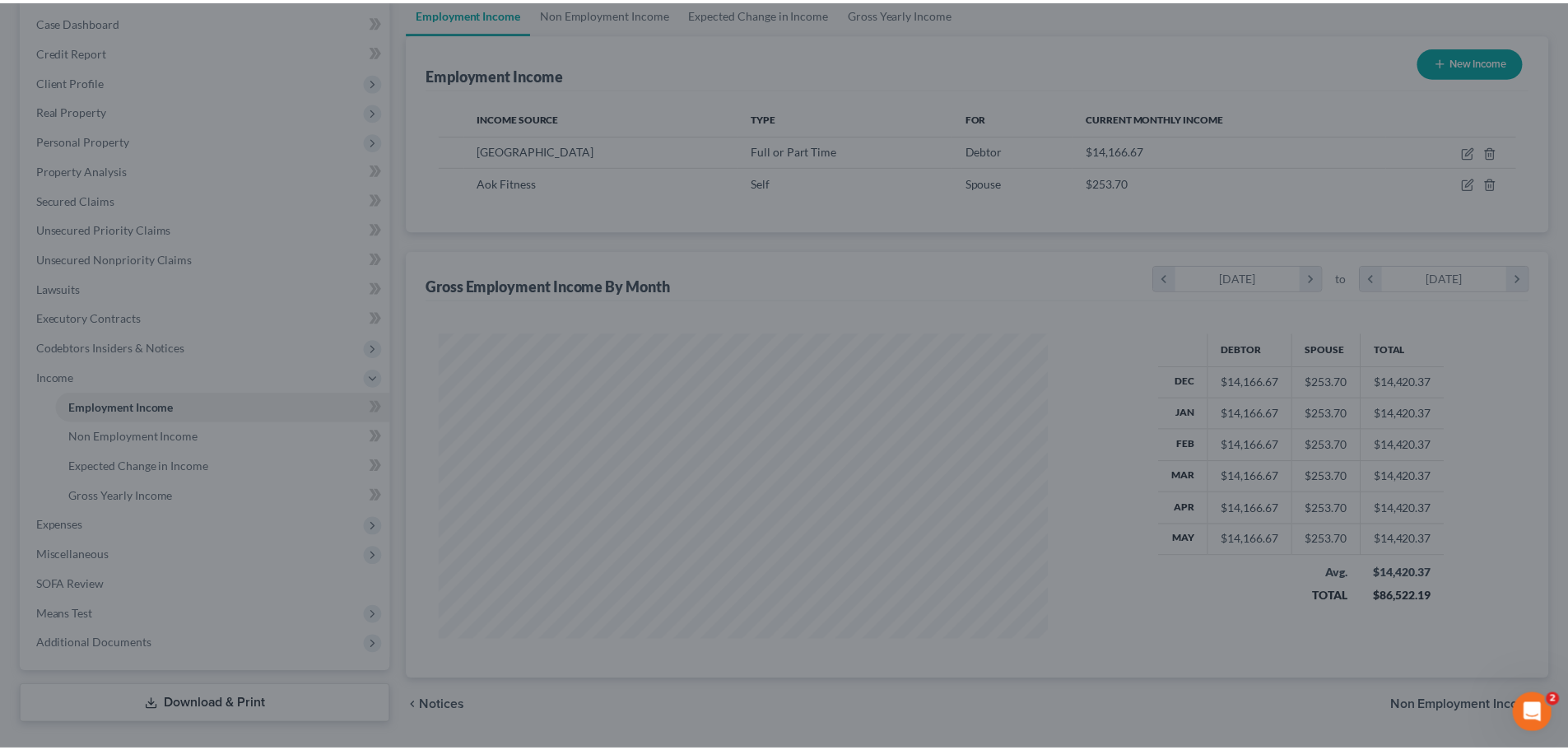
scroll to position [822876, 822313]
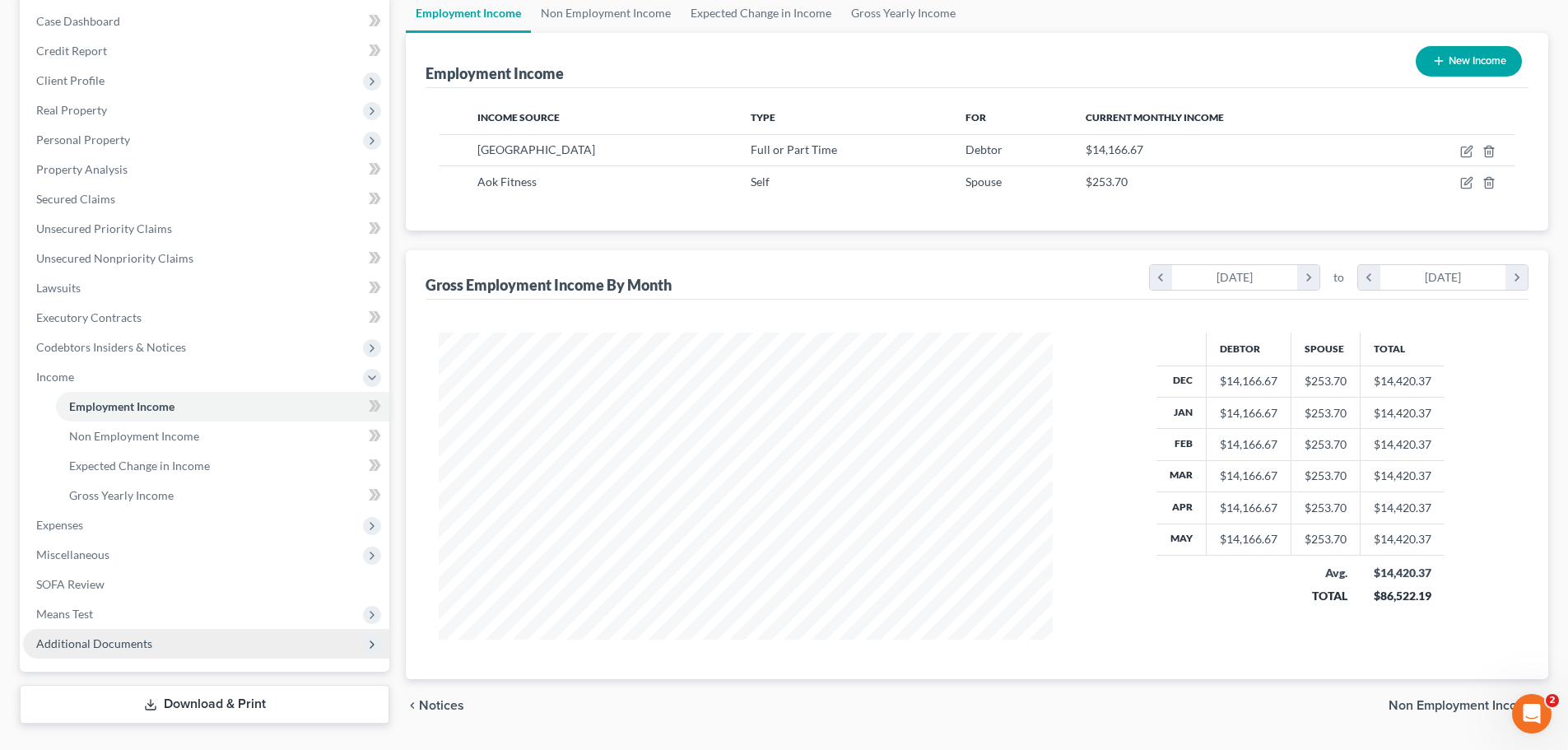
click at [203, 650] on span "Additional Documents" at bounding box center [206, 643] width 366 height 29
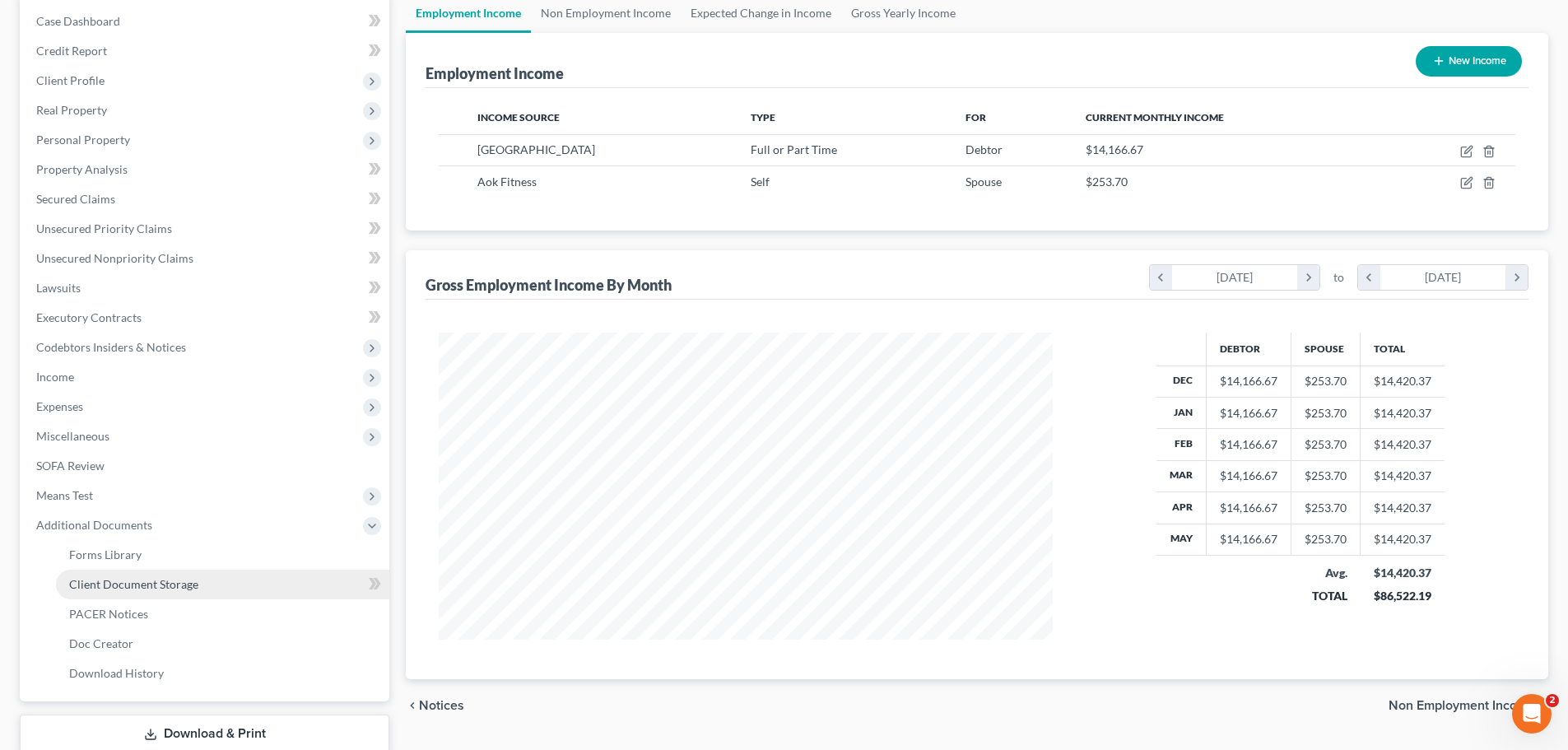
click at [223, 578] on link "Client Document Storage" at bounding box center [222, 584] width 333 height 29
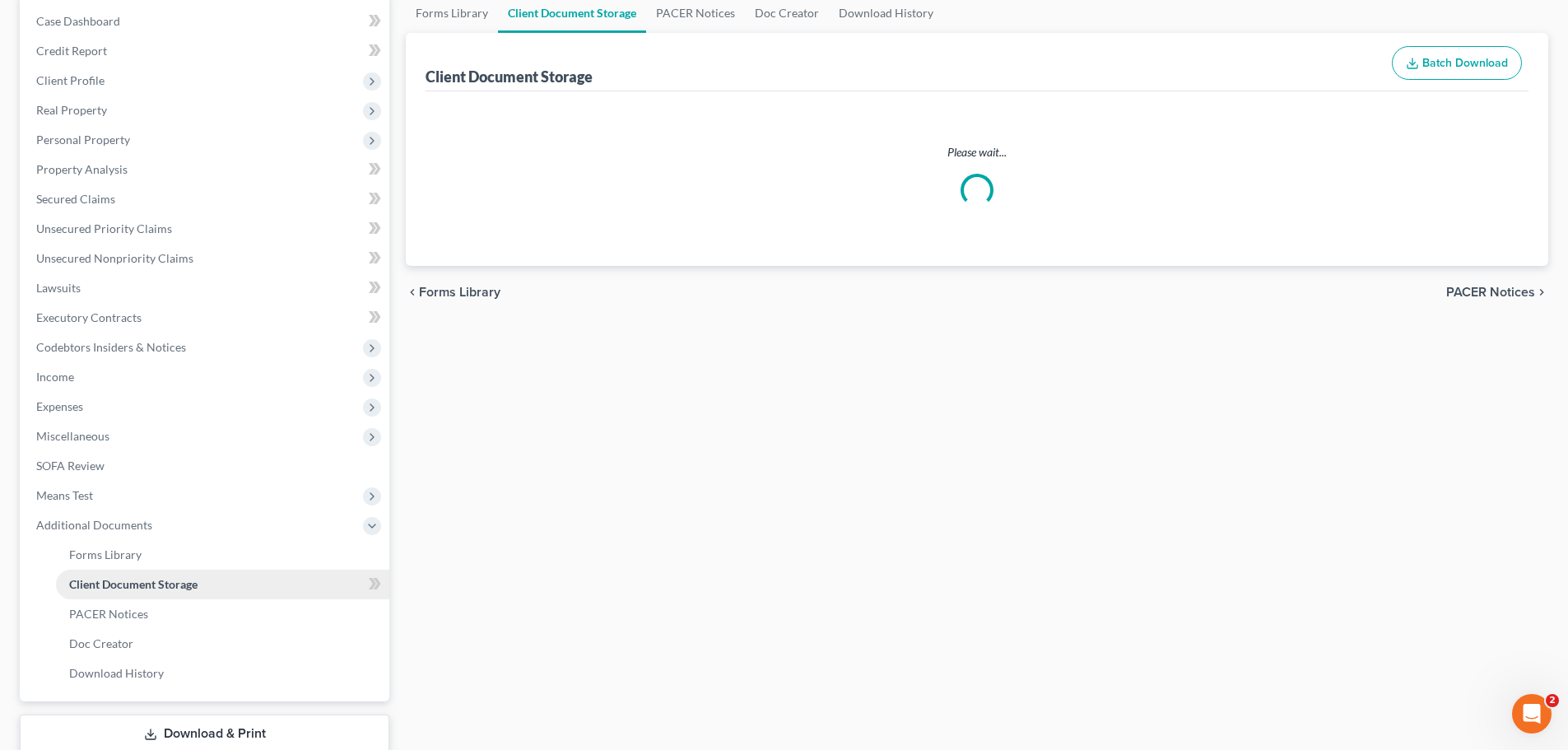
scroll to position [16, 0]
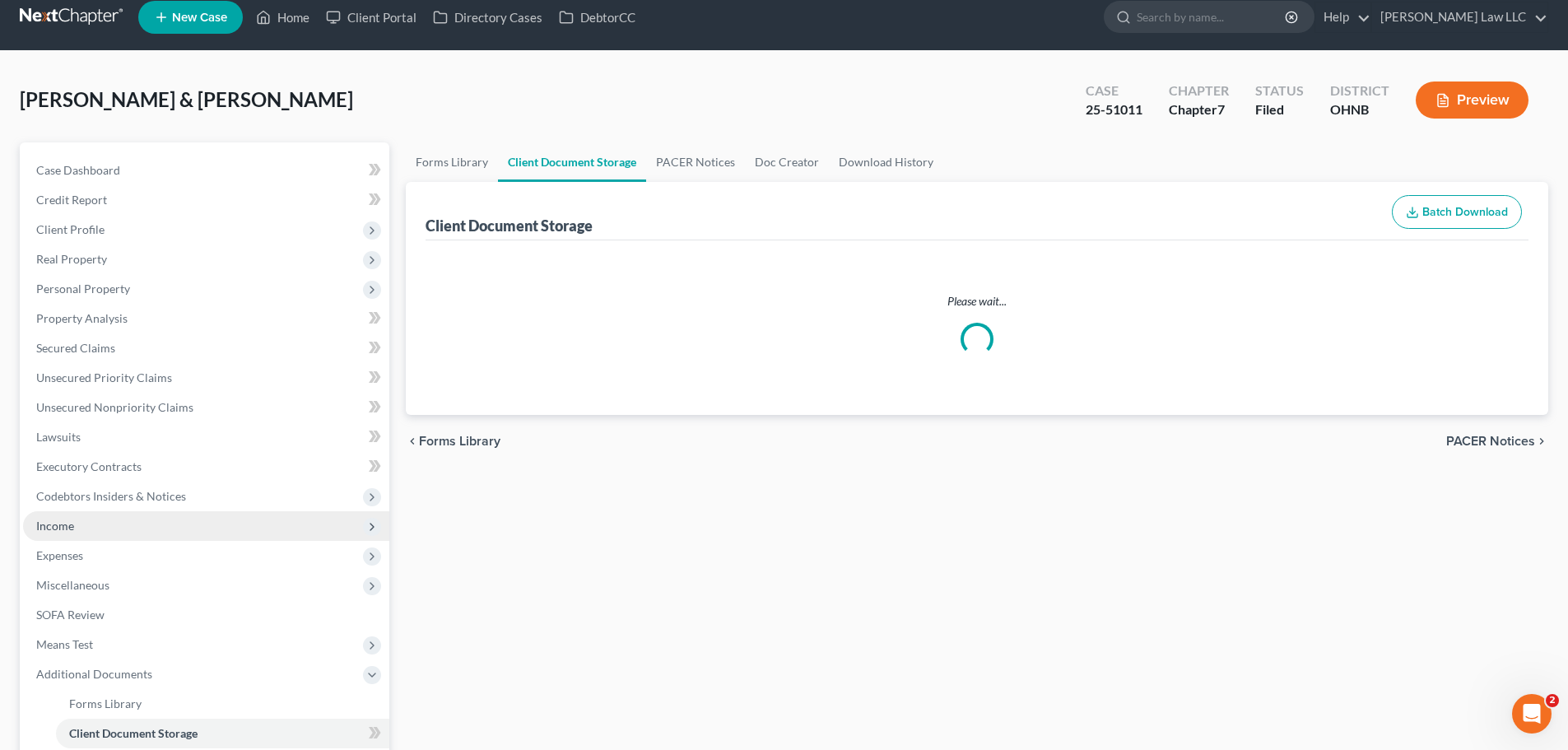
select select "5"
select select "20"
select select "16"
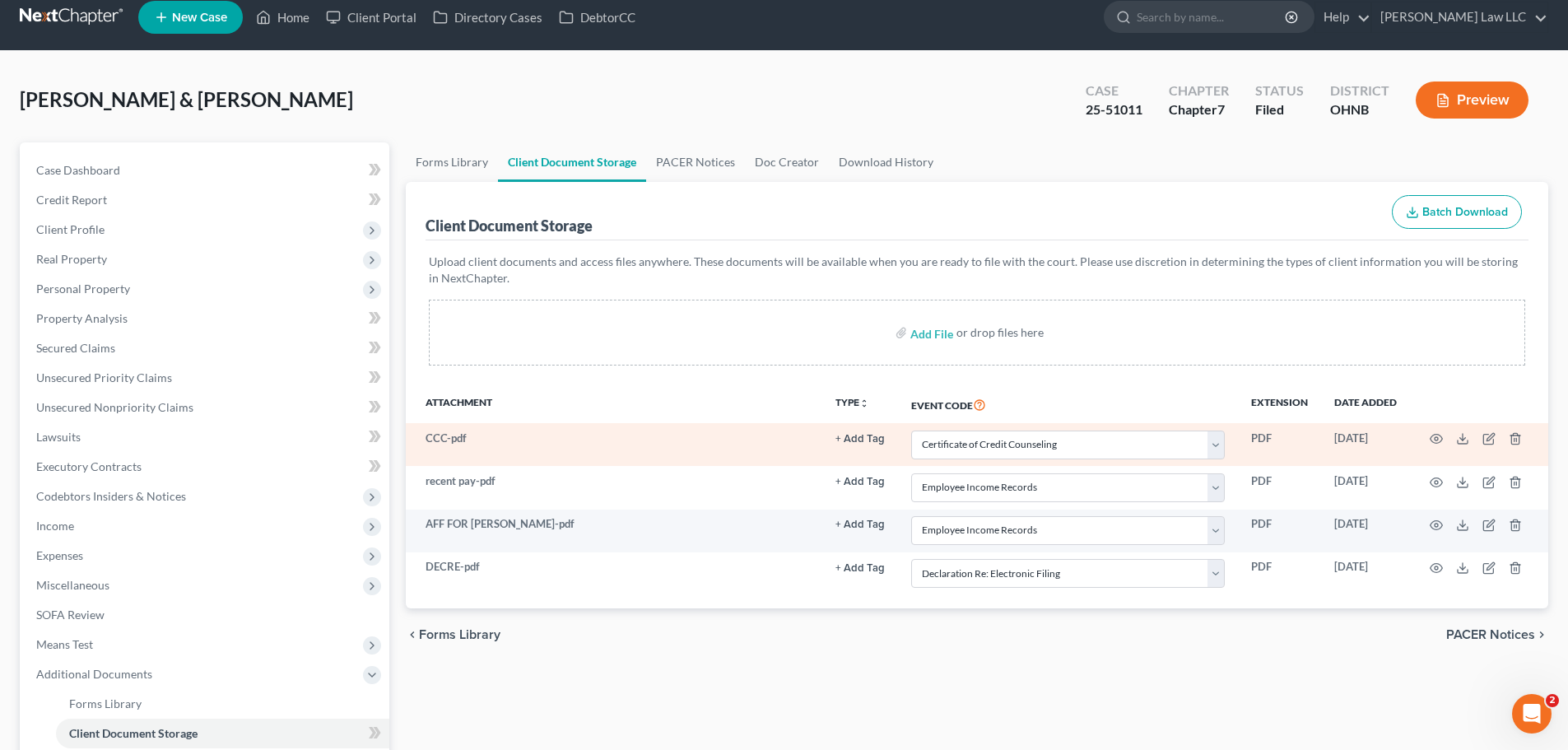
scroll to position [0, 0]
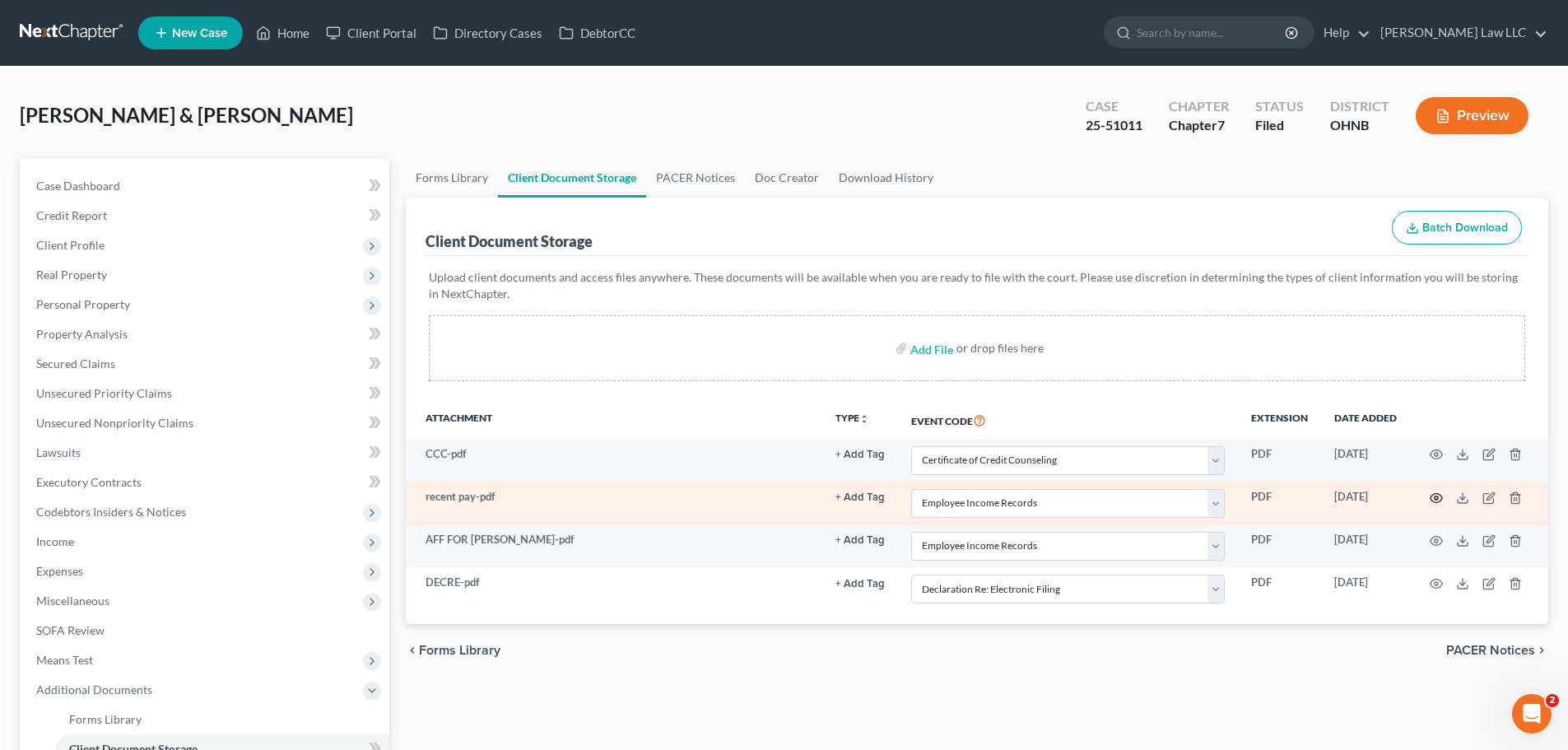
click at [1435, 492] on icon "button" at bounding box center [1436, 498] width 13 height 13
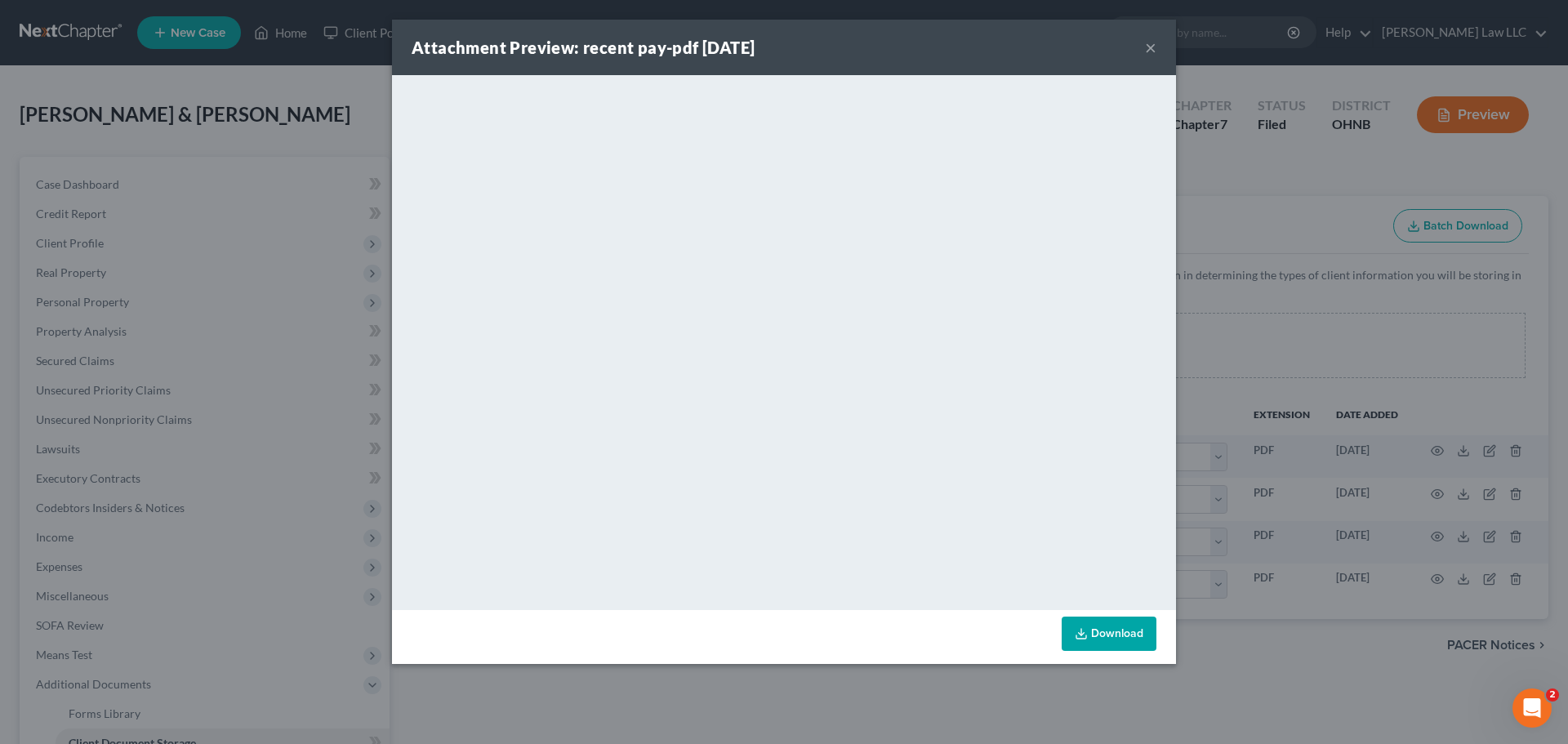
click at [1149, 47] on button "×" at bounding box center [1150, 48] width 11 height 19
